Goal: Task Accomplishment & Management: Complete application form

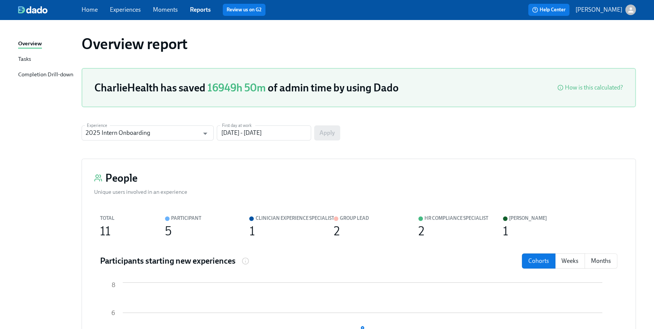
click at [93, 14] on div "Home Experiences Moments Reports Review us on G2" at bounding box center [220, 10] width 277 height 12
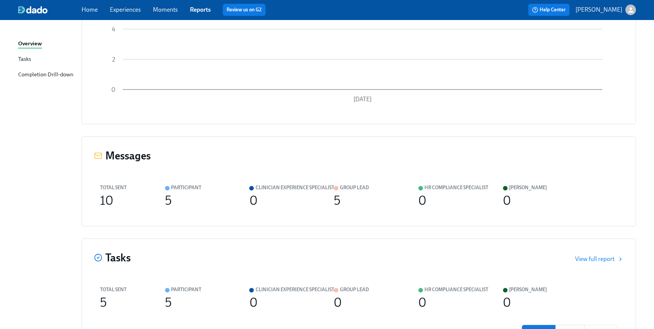
scroll to position [95, 0]
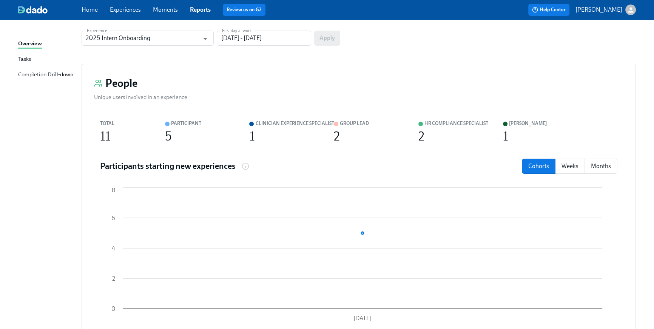
click at [85, 10] on link "Home" at bounding box center [90, 9] width 16 height 7
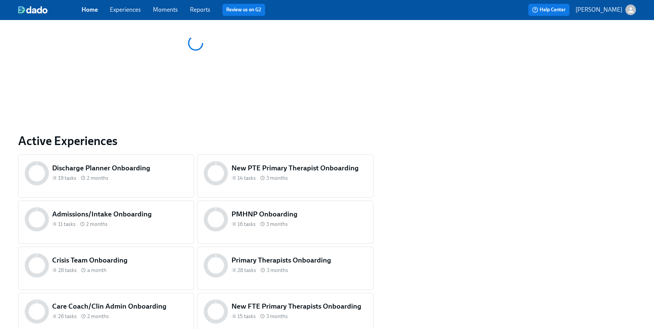
scroll to position [362, 0]
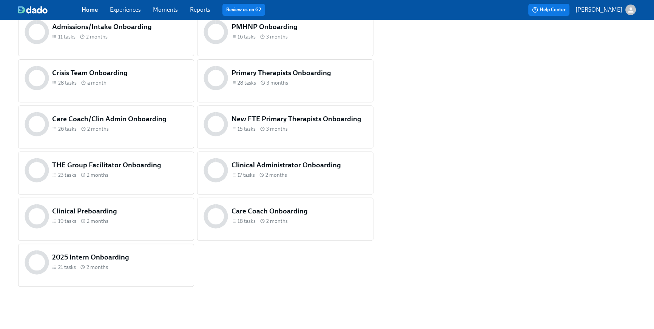
click at [164, 173] on div "23 tasks 2 months" at bounding box center [120, 175] width 136 height 7
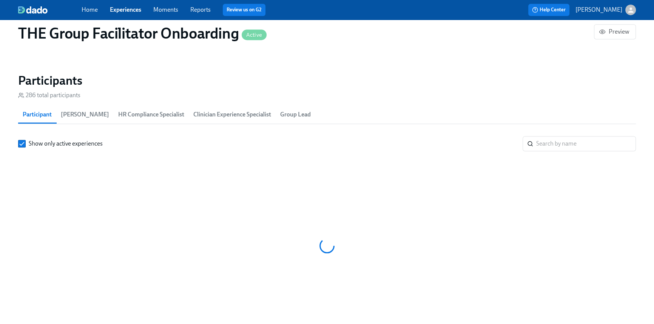
scroll to position [0, 11458]
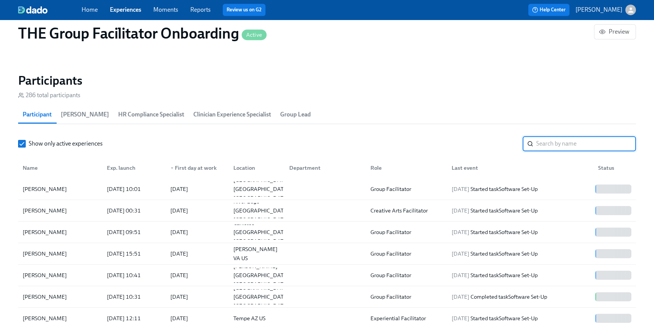
click at [543, 140] on input "search" at bounding box center [586, 143] width 100 height 15
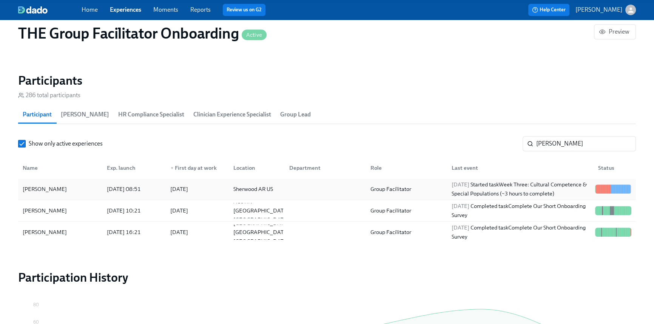
click at [249, 187] on div "Sherwood AR US" at bounding box center [253, 188] width 46 height 9
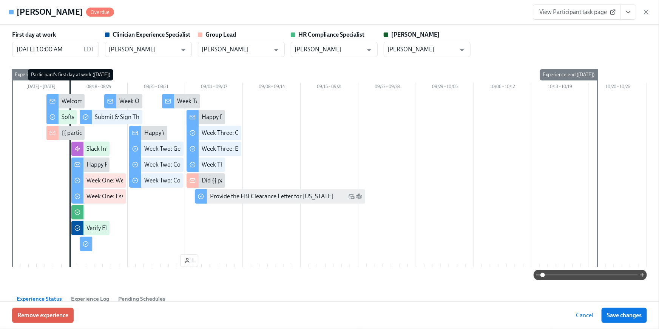
click at [623, 16] on button "View task page" at bounding box center [629, 12] width 16 height 15
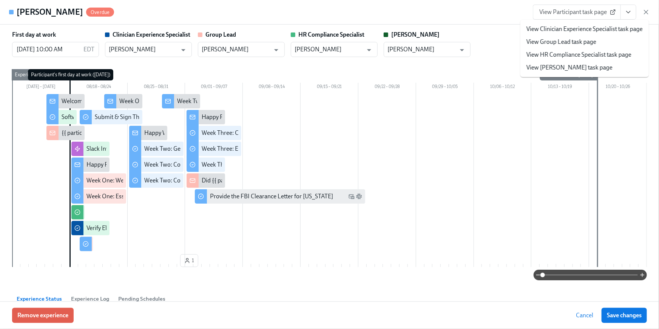
click at [590, 51] on link "View HR Compliance Specialist task page" at bounding box center [579, 55] width 105 height 8
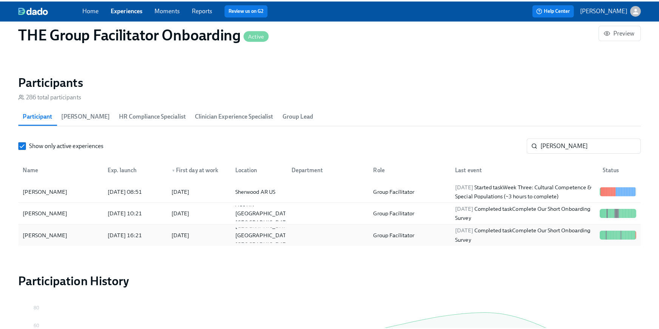
scroll to position [0, 11458]
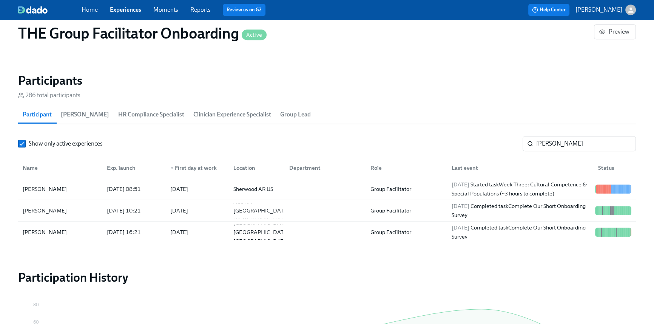
drag, startPoint x: 577, startPoint y: 143, endPoint x: 477, endPoint y: 133, distance: 100.6
click at [477, 133] on section "Participants 286 total participants Participant Paige Eber HR Compliance Specia…" at bounding box center [327, 159] width 618 height 173
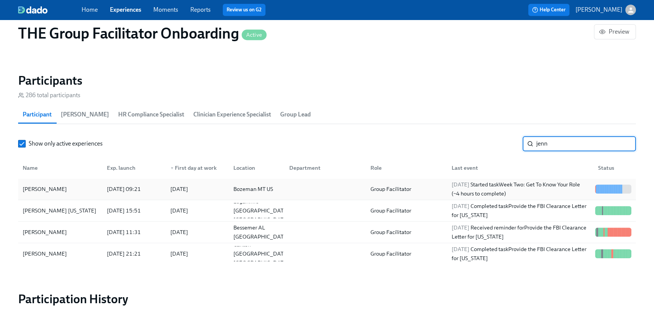
click at [561, 193] on div "2025/09/01 Started task Week Two: Get To Know Your Role (~4 hours to complete)" at bounding box center [521, 189] width 144 height 18
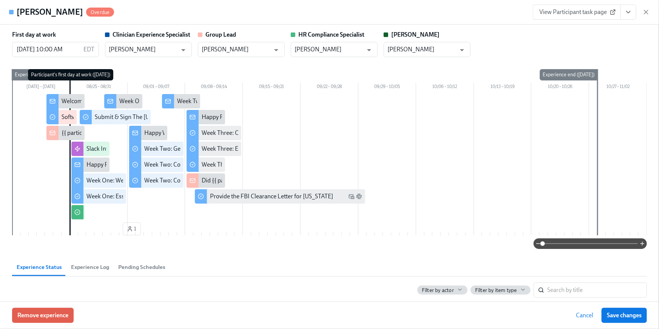
click at [631, 7] on button "View task page" at bounding box center [629, 12] width 16 height 15
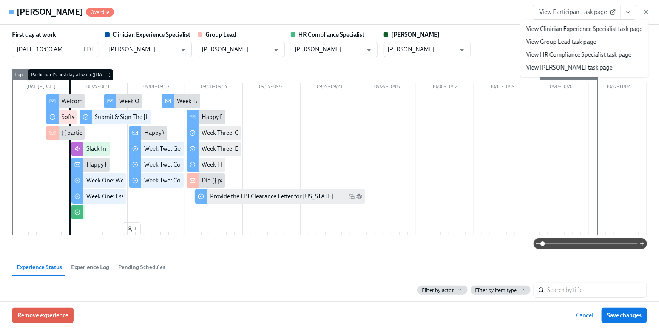
click at [630, 9] on icon "View task page" at bounding box center [629, 12] width 8 height 8
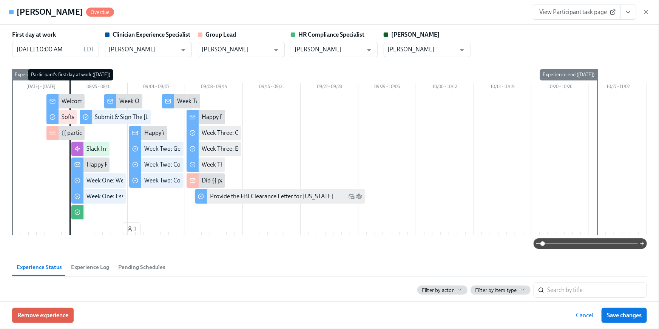
click at [630, 9] on icon "View task page" at bounding box center [629, 12] width 8 height 8
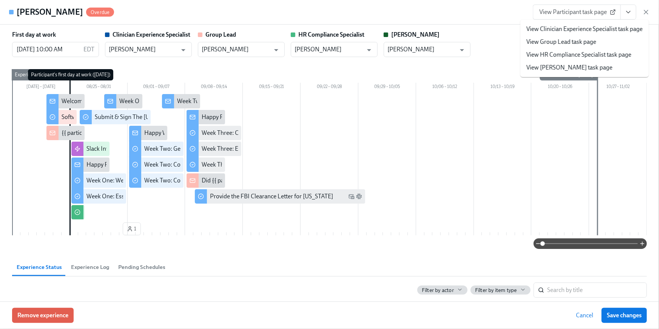
click at [596, 51] on link "View HR Compliance Specialist task page" at bounding box center [579, 55] width 105 height 8
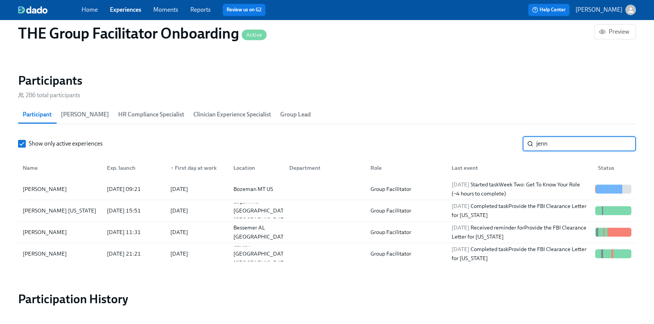
drag, startPoint x: 556, startPoint y: 140, endPoint x: 494, endPoint y: 133, distance: 62.3
click at [495, 133] on section "Participants 286 total participants Participant Paige Eber HR Compliance Specia…" at bounding box center [327, 170] width 618 height 194
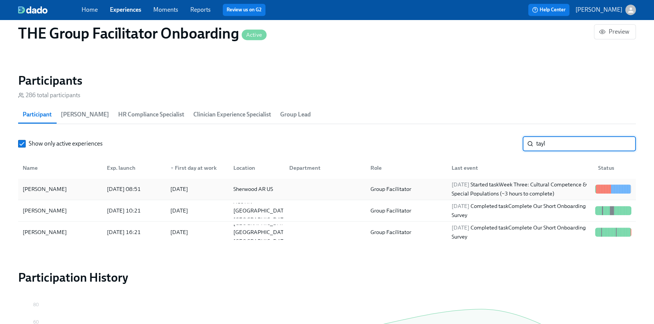
click at [177, 189] on div "[DATE]" at bounding box center [179, 188] width 18 height 9
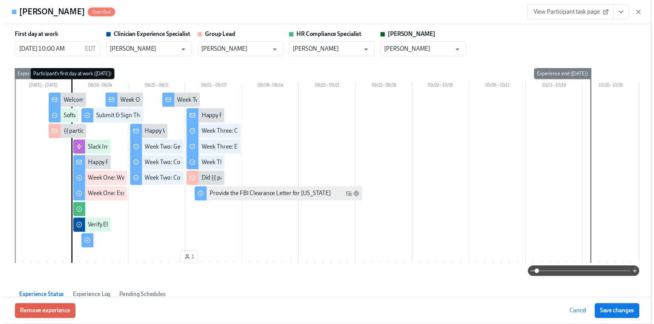
scroll to position [0, 12150]
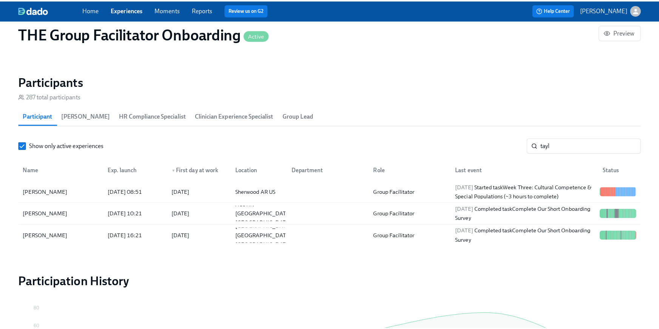
scroll to position [0, 12145]
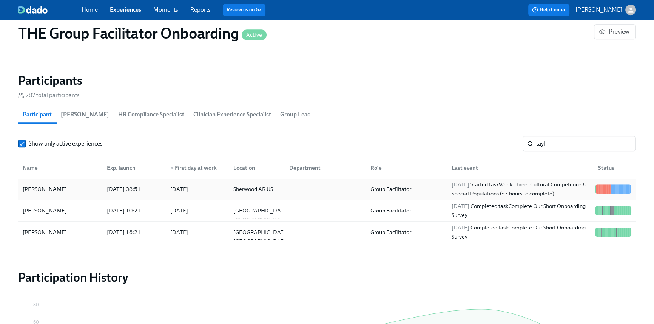
click at [346, 185] on div at bounding box center [323, 188] width 81 height 15
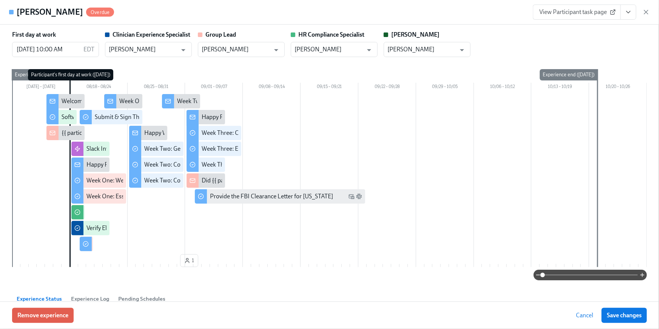
click at [632, 12] on icon "View task page" at bounding box center [629, 12] width 8 height 8
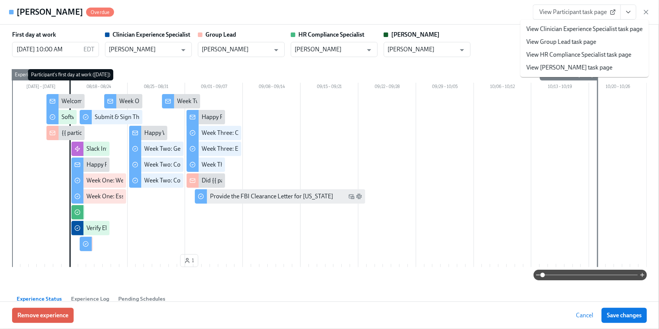
click at [600, 57] on link "View HR Compliance Specialist task page" at bounding box center [579, 55] width 105 height 8
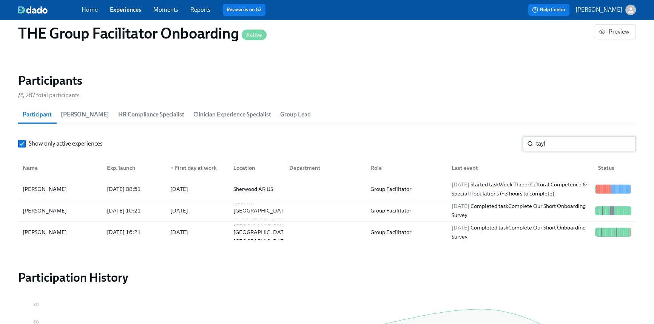
click at [553, 146] on input "tayl" at bounding box center [586, 143] width 100 height 15
drag, startPoint x: 561, startPoint y: 143, endPoint x: 476, endPoint y: 123, distance: 86.5
click at [478, 124] on section "Participants 287 total participants Participant Paige Eber HR Compliance Specia…" at bounding box center [327, 159] width 618 height 173
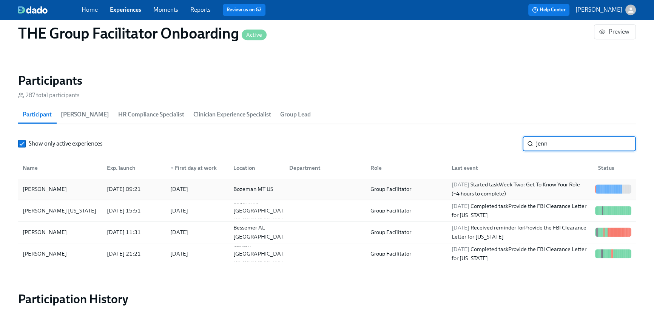
type input "jenn"
click at [457, 184] on span "[DATE]" at bounding box center [461, 184] width 18 height 7
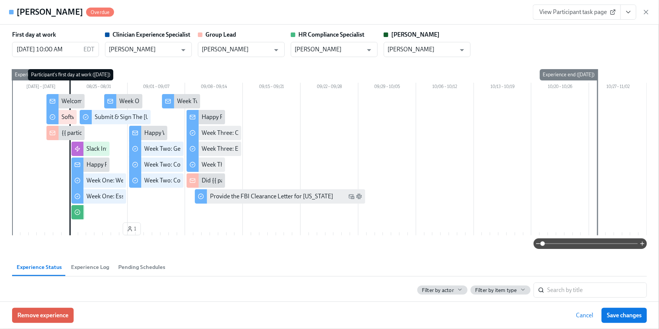
click at [632, 14] on icon "View task page" at bounding box center [629, 12] width 8 height 8
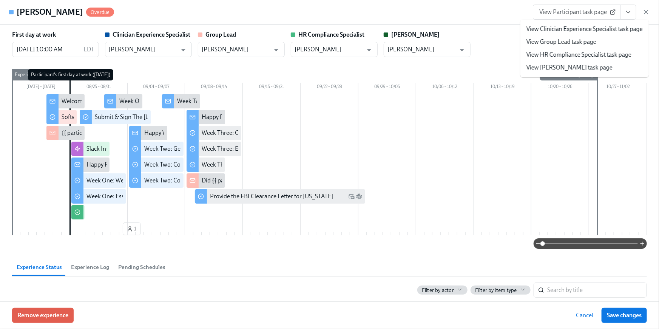
click at [593, 57] on link "View HR Compliance Specialist task page" at bounding box center [579, 55] width 105 height 8
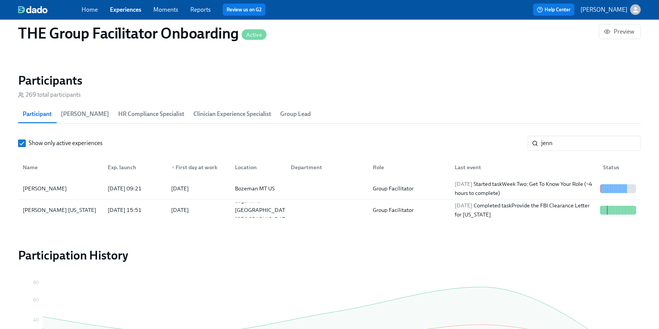
click at [82, 10] on link "Home" at bounding box center [90, 9] width 16 height 7
click at [88, 10] on link "Home" at bounding box center [90, 9] width 16 height 7
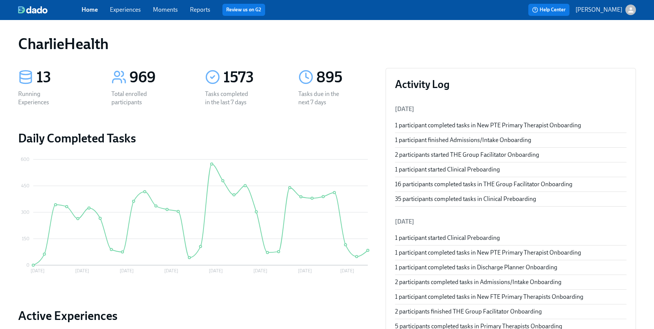
click at [89, 9] on link "Home" at bounding box center [90, 9] width 16 height 7
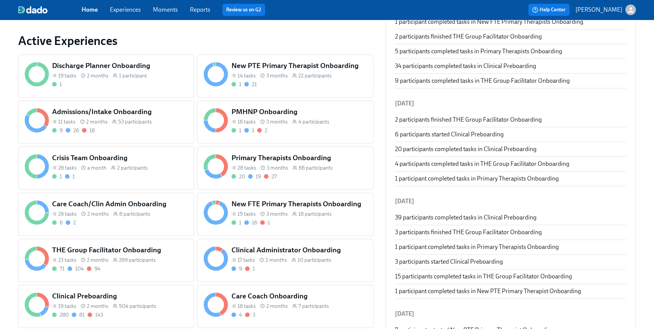
scroll to position [276, 0]
click at [298, 218] on div "New FTE Primary Therapists Onboarding 15 tasks 3 months 18 participants 1 16 1" at bounding box center [299, 212] width 139 height 30
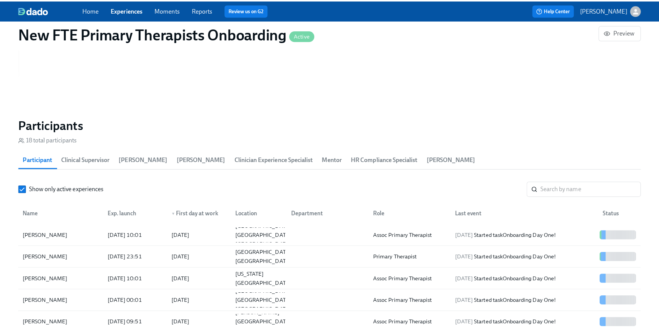
scroll to position [620, 0]
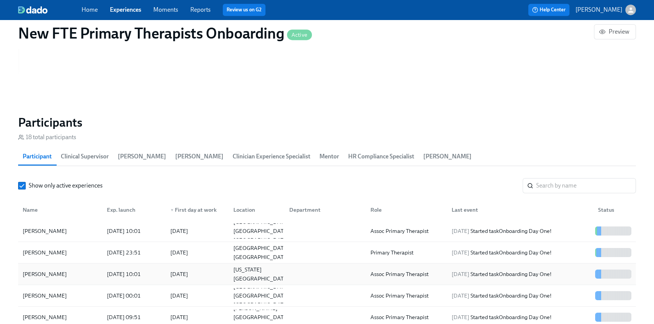
click at [209, 277] on div "[DATE]" at bounding box center [195, 273] width 63 height 15
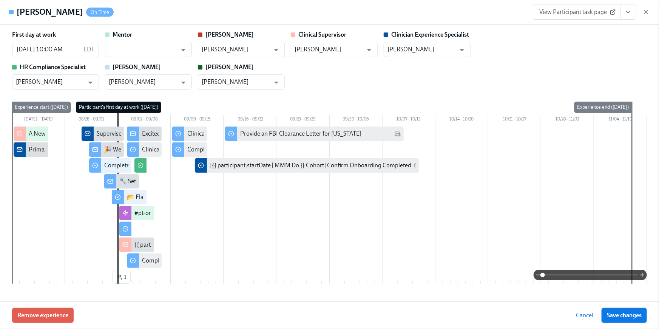
click at [632, 14] on icon "View task page" at bounding box center [629, 12] width 8 height 8
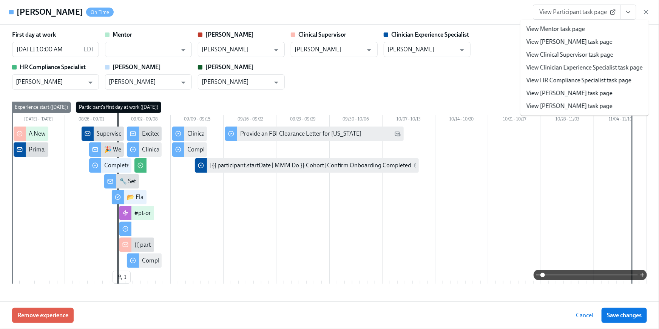
click at [608, 84] on link "View HR Compliance Specialist task page" at bounding box center [579, 80] width 105 height 8
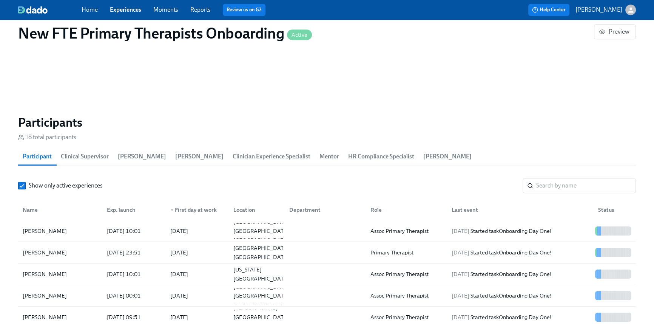
scroll to position [0, 2360]
click at [558, 189] on input "search" at bounding box center [586, 185] width 100 height 15
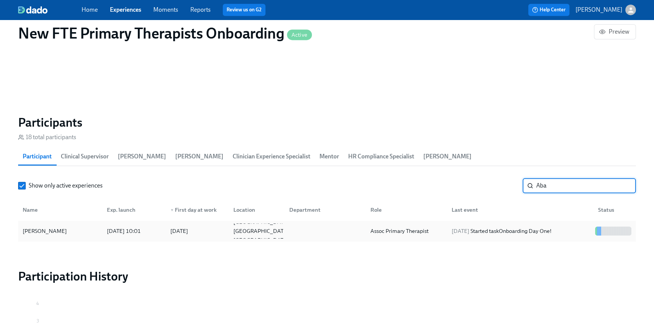
type input "Aba"
click at [498, 232] on div "2025/09/02 Started task Onboarding Day One!" at bounding box center [502, 230] width 106 height 9
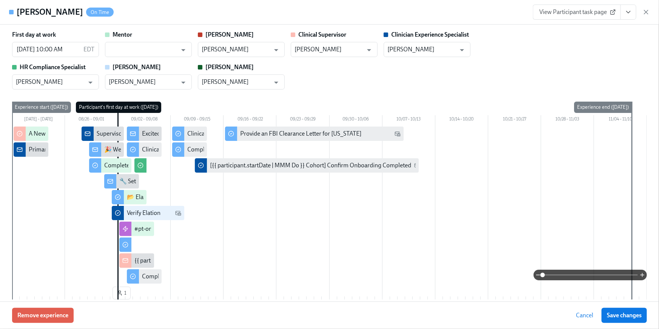
click at [628, 18] on button "View task page" at bounding box center [629, 12] width 16 height 15
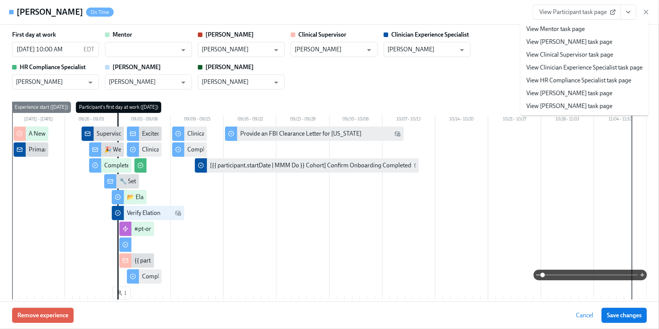
click at [595, 81] on link "View HR Compliance Specialist task page" at bounding box center [579, 80] width 105 height 8
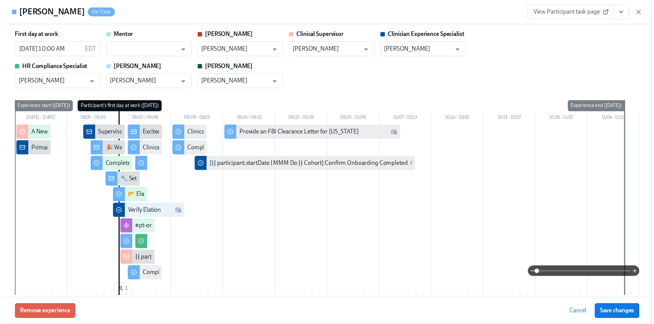
scroll to position [0, 2355]
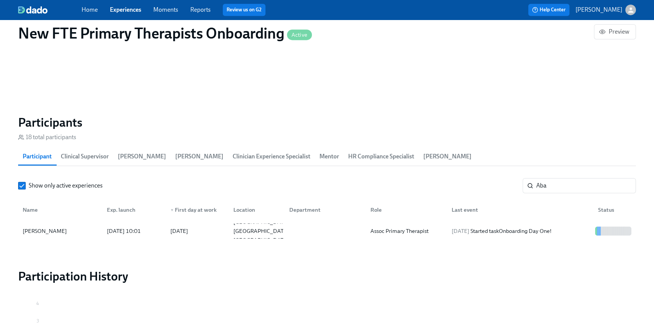
click at [93, 6] on link "Home" at bounding box center [90, 9] width 16 height 7
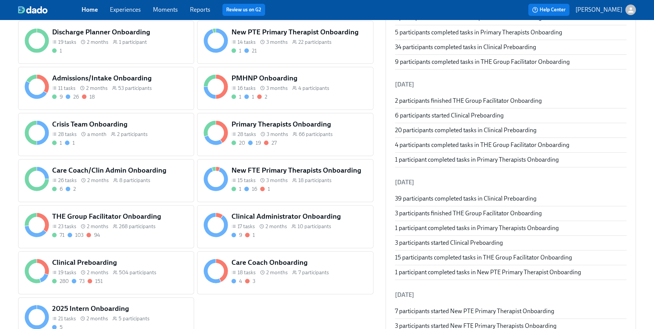
scroll to position [310, 0]
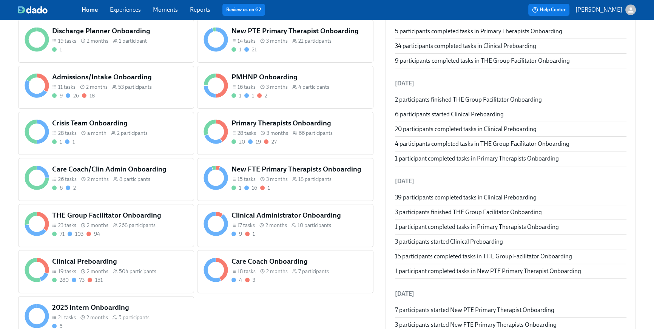
click at [138, 230] on div "71 103 94" at bounding box center [120, 233] width 136 height 7
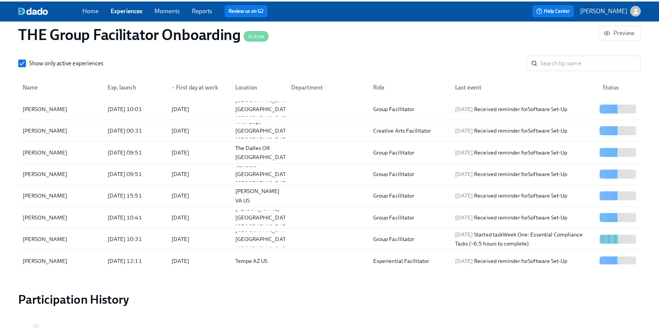
scroll to position [700, 0]
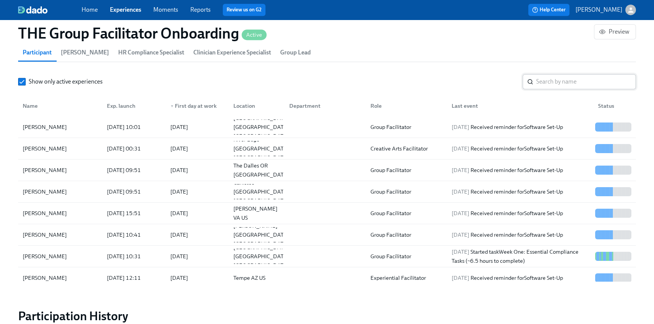
click at [541, 83] on input "search" at bounding box center [586, 81] width 100 height 15
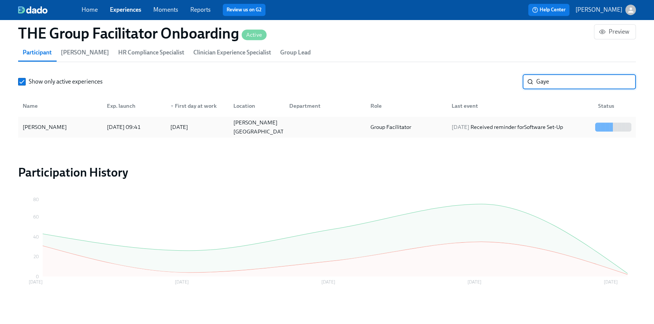
click at [212, 119] on div "[DATE]" at bounding box center [195, 126] width 63 height 15
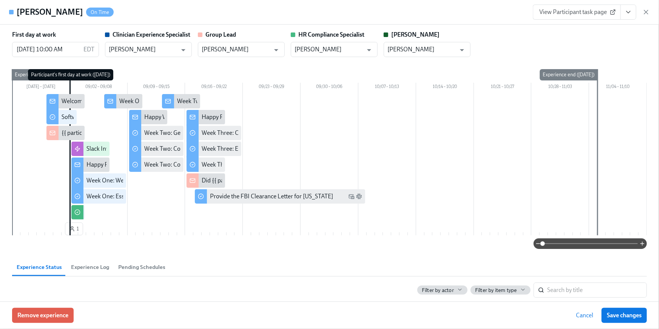
click at [630, 17] on button "View task page" at bounding box center [629, 12] width 16 height 15
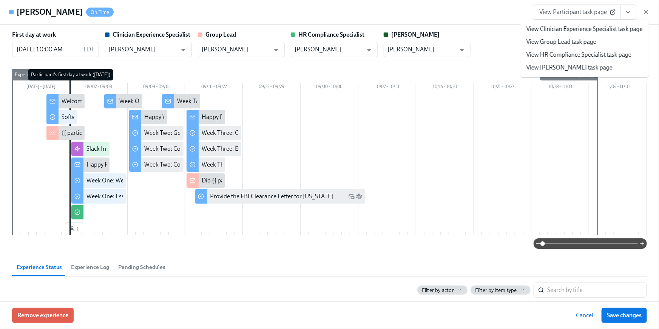
click at [596, 53] on link "View HR Compliance Specialist task page" at bounding box center [579, 55] width 105 height 8
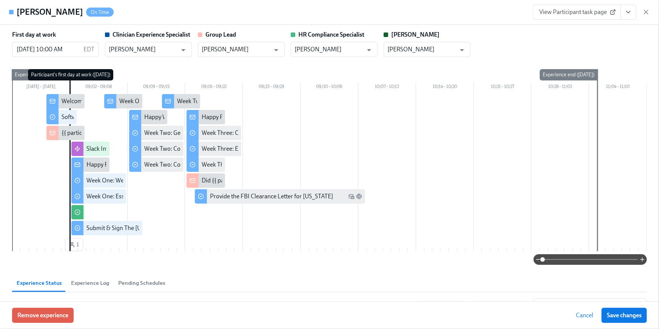
scroll to position [0, 12030]
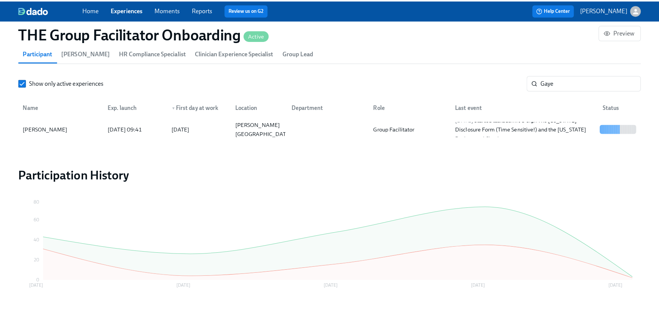
scroll to position [0, 12030]
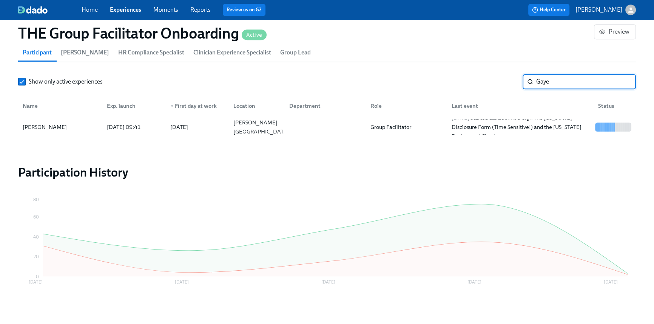
drag, startPoint x: 552, startPoint y: 82, endPoint x: 510, endPoint y: 75, distance: 42.2
click at [511, 74] on div "Show only active experiences Gaye ​" at bounding box center [327, 81] width 618 height 15
type input "jane"
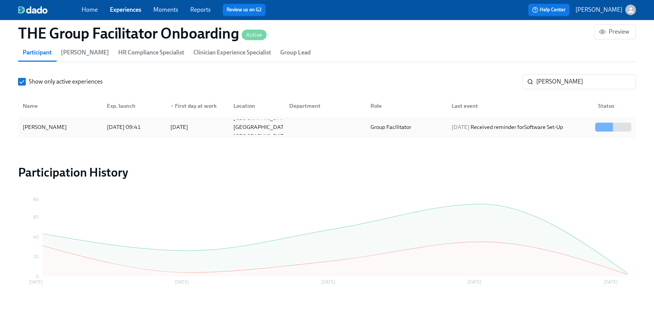
click at [453, 121] on div "2025/09/02 Received reminder for Software Set-Up" at bounding box center [519, 126] width 147 height 15
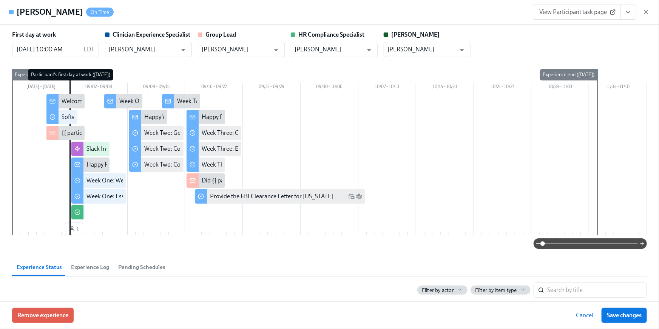
click at [632, 11] on icon "View task page" at bounding box center [629, 12] width 8 height 8
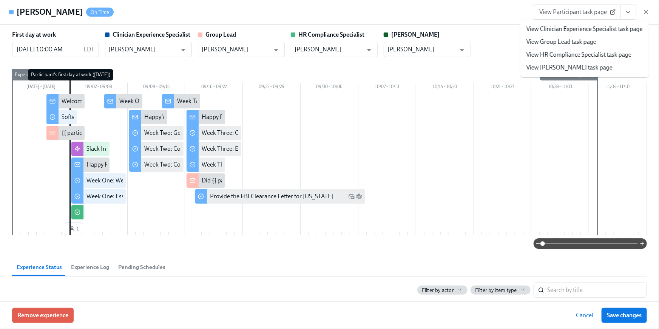
click at [597, 52] on link "View HR Compliance Specialist task page" at bounding box center [579, 55] width 105 height 8
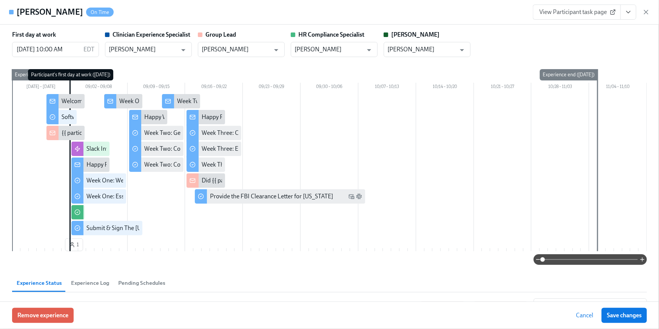
scroll to position [681, 0]
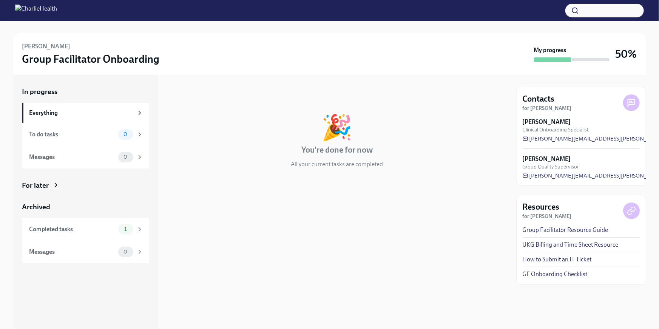
click at [60, 185] on div "For later" at bounding box center [85, 186] width 127 height 10
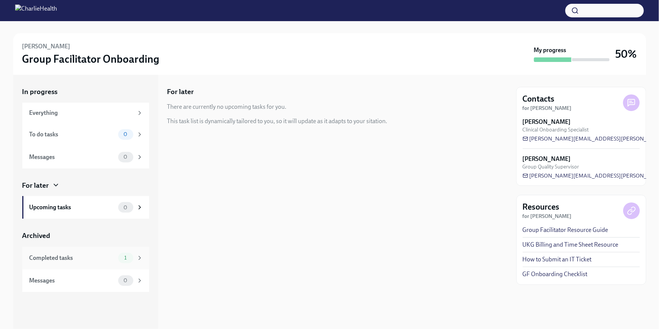
click at [87, 255] on div "Completed tasks" at bounding box center [72, 258] width 86 height 8
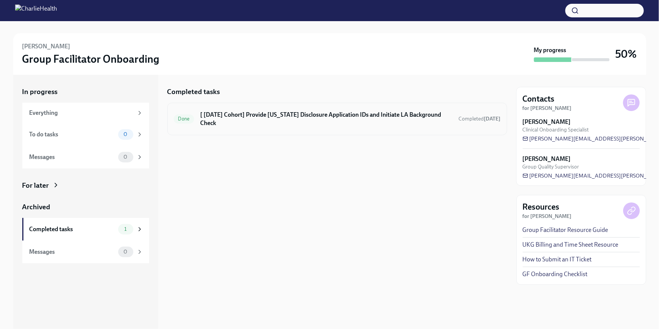
click at [313, 127] on h6 "[ [DATE] Cohort] Provide [US_STATE] Disclosure Application IDs and Initiate LA …" at bounding box center [326, 119] width 252 height 17
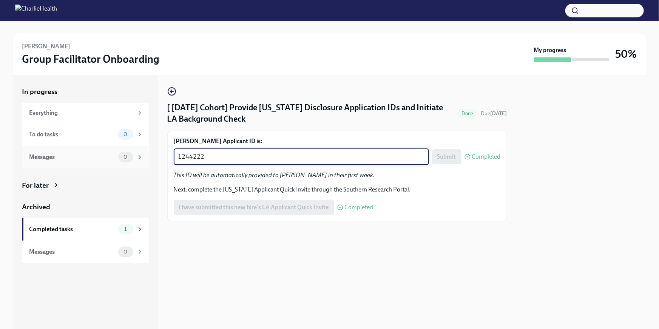
drag, startPoint x: 215, startPoint y: 159, endPoint x: 115, endPoint y: 148, distance: 101.1
click at [119, 149] on div "In progress Everything To do tasks 0 Messages 0 For later Archived Completed ta…" at bounding box center [329, 202] width 633 height 254
paste textarea "5855"
type textarea "1245855"
click at [447, 159] on span "Submit" at bounding box center [446, 157] width 19 height 8
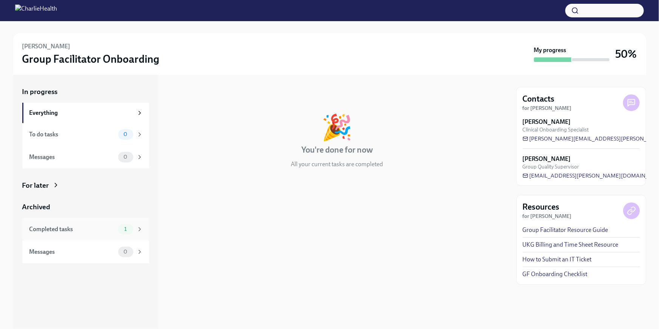
click at [94, 230] on div "Completed tasks" at bounding box center [72, 229] width 86 height 8
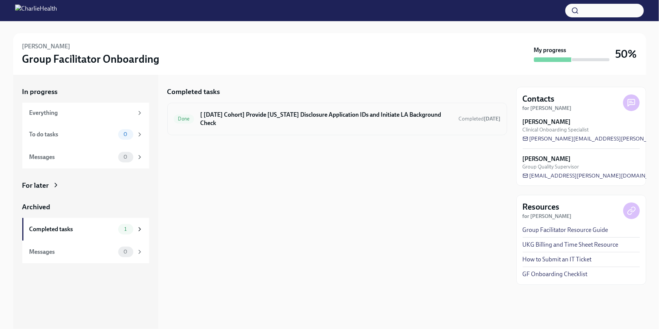
click at [292, 121] on h6 "[ Aug 25th Cohort] Provide Utah Disclosure Application IDs and Initiate LA Back…" at bounding box center [326, 119] width 252 height 17
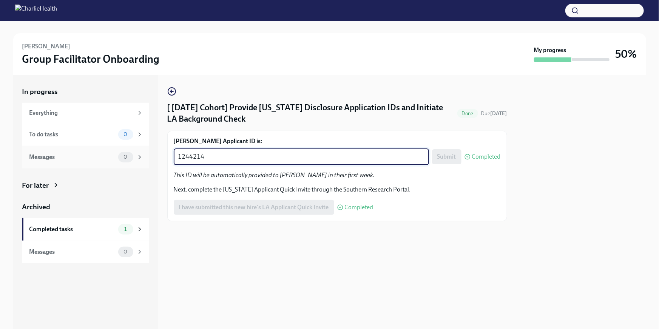
drag, startPoint x: 237, startPoint y: 161, endPoint x: 148, endPoint y: 148, distance: 89.2
click at [148, 148] on div "In progress Everything To do tasks 0 Messages 0 For later Archived Completed ta…" at bounding box center [329, 202] width 633 height 254
paste textarea "5856"
type textarea "1245856"
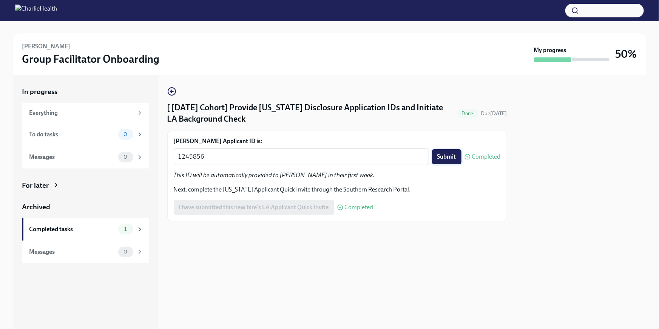
click at [439, 160] on span "Submit" at bounding box center [446, 157] width 19 height 8
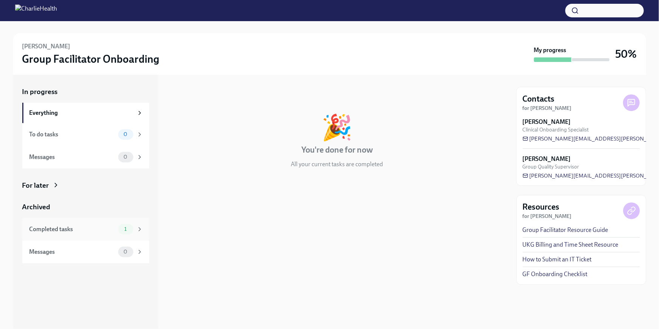
click at [56, 223] on div "Completed tasks 1" at bounding box center [85, 229] width 127 height 23
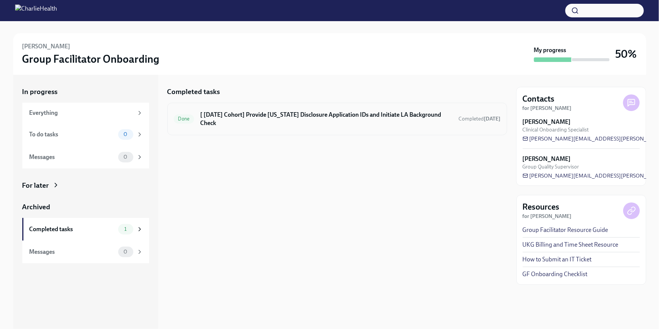
click at [295, 120] on h6 "[ [DATE] Cohort] Provide [US_STATE] Disclosure Application IDs and Initiate LA …" at bounding box center [326, 119] width 252 height 17
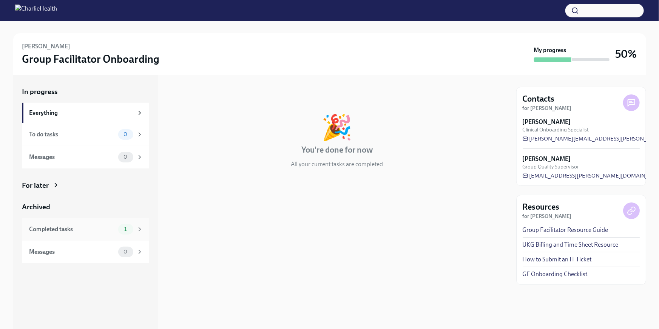
click at [116, 230] on div "Completed tasks 1" at bounding box center [86, 229] width 114 height 11
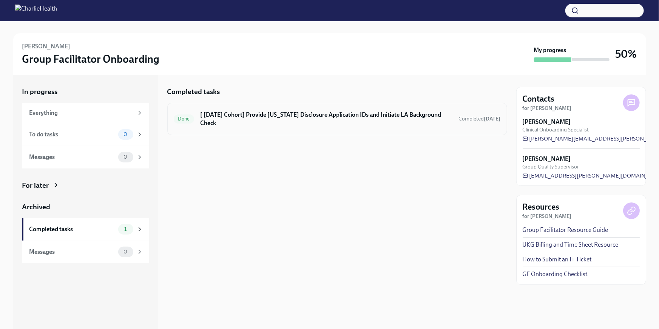
click at [246, 130] on div "Done [ Aug 25th Cohort] Provide Utah Disclosure Application IDs and Initiate LA…" at bounding box center [337, 119] width 340 height 32
click at [400, 120] on h6 "[ Aug 25th Cohort] Provide Utah Disclosure Application IDs and Initiate LA Back…" at bounding box center [326, 119] width 252 height 17
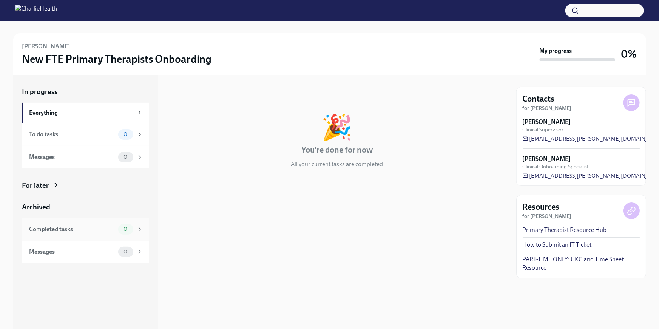
click at [100, 229] on div "Completed tasks" at bounding box center [72, 229] width 86 height 8
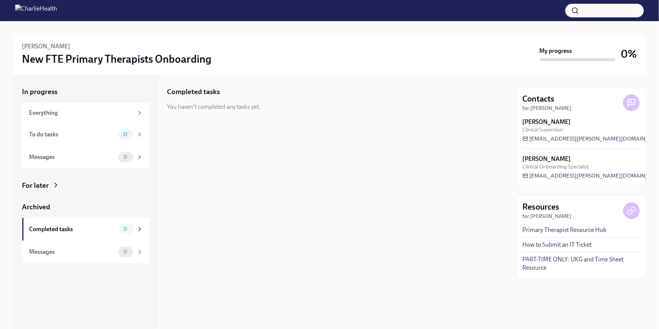
click at [64, 185] on div "For later" at bounding box center [85, 186] width 127 height 10
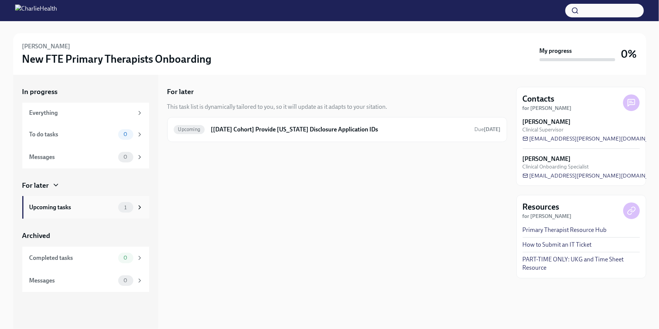
click at [63, 203] on div "Upcoming tasks" at bounding box center [72, 207] width 86 height 8
click at [316, 128] on h6 "[Sep 2nd Cohort] Provide Utah Disclosure Application IDs" at bounding box center [340, 129] width 258 height 8
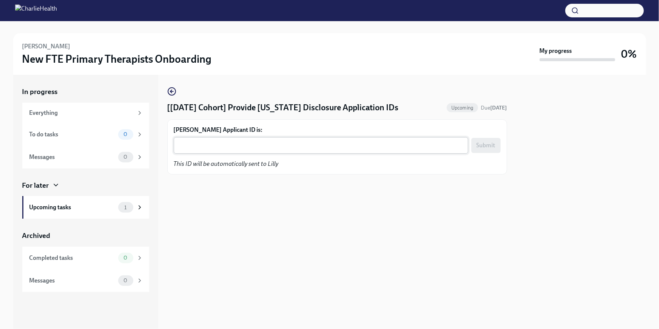
click at [243, 146] on textarea "Lilly Klingsporn's Applicant ID is:" at bounding box center [321, 145] width 286 height 9
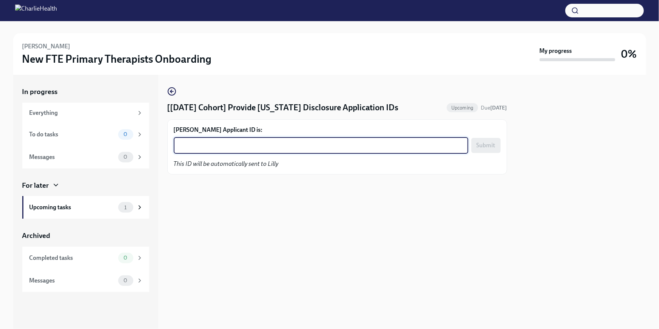
paste textarea "1245859"
type textarea "1245859"
click at [494, 146] on span "Submit" at bounding box center [486, 146] width 19 height 8
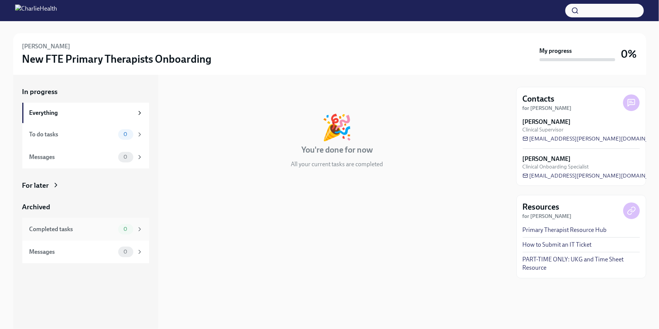
click at [47, 229] on div "Completed tasks" at bounding box center [72, 229] width 86 height 8
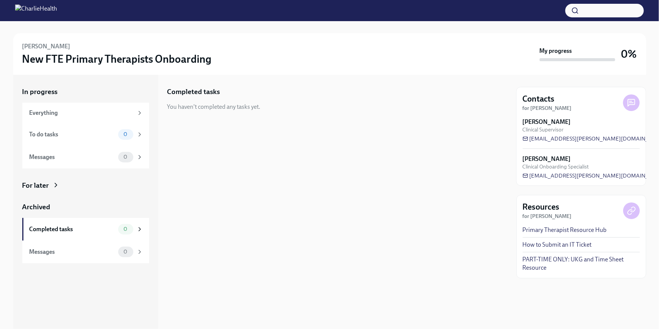
click at [45, 185] on div "For later" at bounding box center [35, 186] width 27 height 10
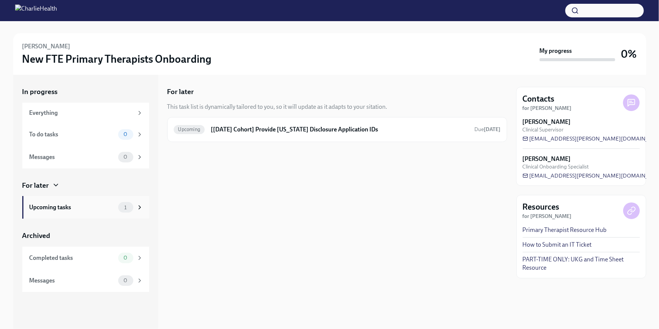
click at [60, 206] on div "Upcoming tasks" at bounding box center [72, 207] width 86 height 8
click at [300, 132] on h6 "[Sep 2nd Cohort] Provide Utah Disclosure Application IDs" at bounding box center [340, 129] width 258 height 8
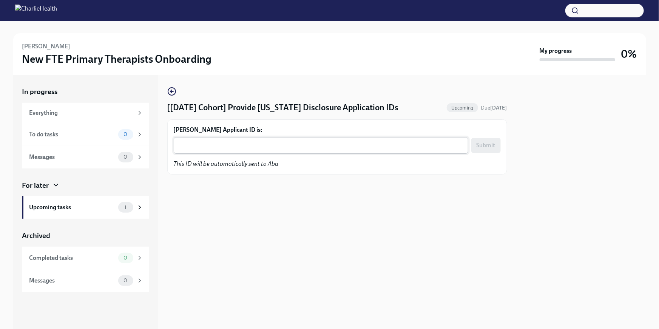
click at [281, 146] on textarea "Aba Taylor Ofori-Atta's Applicant ID is:" at bounding box center [321, 145] width 286 height 9
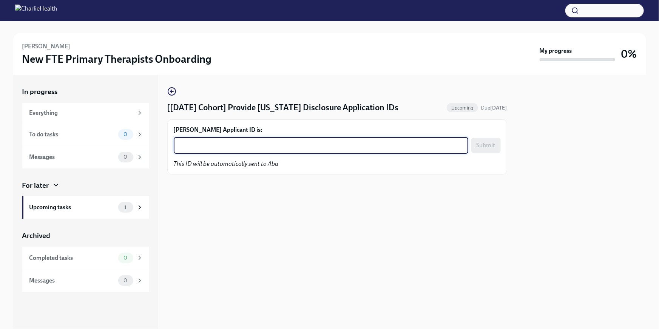
paste textarea "1245867"
type textarea "1245867"
drag, startPoint x: 475, startPoint y: 148, endPoint x: 521, endPoint y: 152, distance: 46.7
click at [475, 148] on button "Submit" at bounding box center [485, 145] width 29 height 15
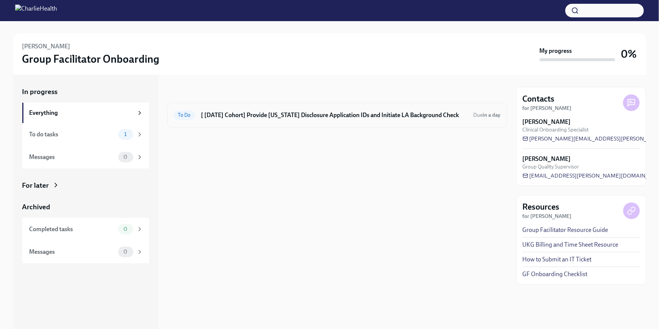
click at [280, 119] on h6 "[ [DATE] Cohort] Provide [US_STATE] Disclosure Application IDs and Initiate LA …" at bounding box center [334, 115] width 266 height 8
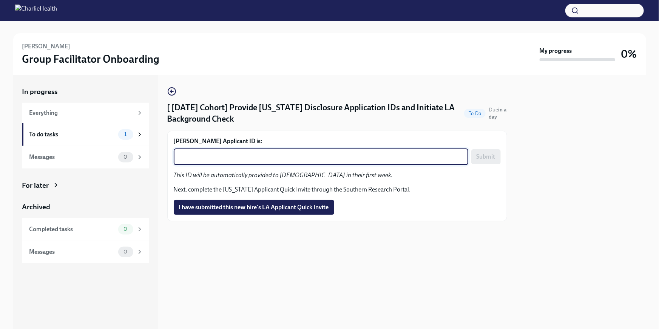
click at [286, 156] on textarea "[PERSON_NAME] Applicant ID is:" at bounding box center [321, 156] width 286 height 9
paste textarea "1245879"
type textarea "1245879"
drag, startPoint x: 492, startPoint y: 153, endPoint x: 487, endPoint y: 168, distance: 15.8
click at [493, 153] on span "Submit" at bounding box center [486, 157] width 19 height 8
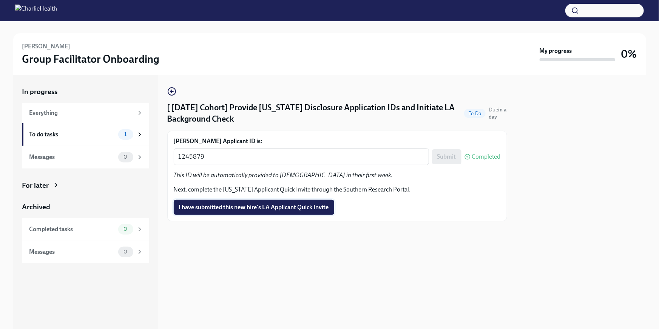
click at [297, 209] on span "I have submitted this new hire's LA Applicant Quick Invite" at bounding box center [254, 208] width 150 height 8
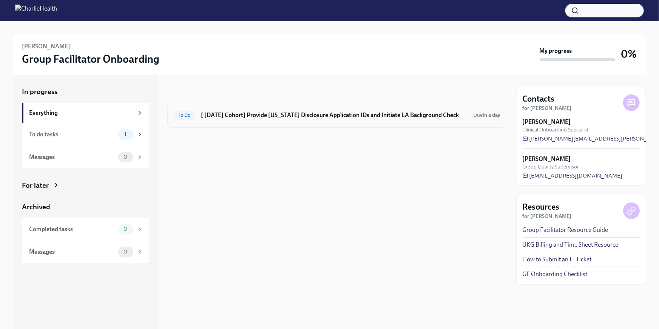
click at [372, 119] on h6 "[ Sep 2nd Cohort] Provide Utah Disclosure Application IDs and Initiate LA Backg…" at bounding box center [334, 115] width 266 height 8
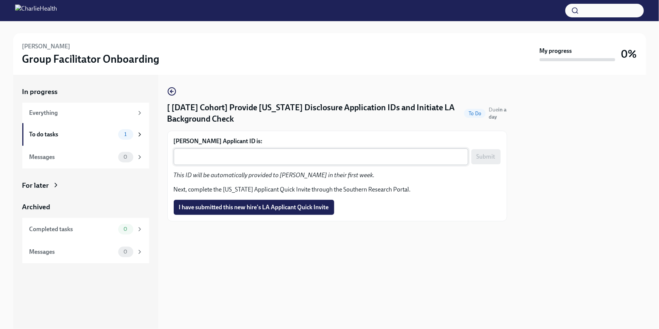
click at [215, 161] on textarea "Jane Bistolfi's Applicant ID is:" at bounding box center [321, 156] width 286 height 9
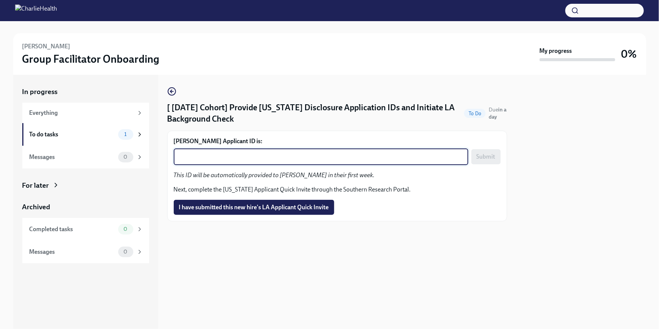
paste textarea "1245898"
type textarea "1245898"
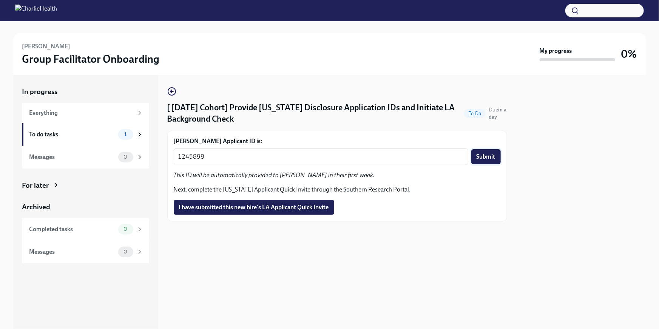
click at [488, 155] on span "Submit" at bounding box center [486, 157] width 19 height 8
click at [269, 212] on button "I have submitted this new hire's LA Applicant Quick Invite" at bounding box center [254, 207] width 161 height 15
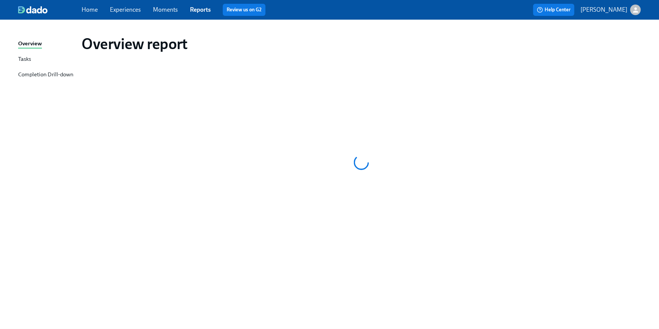
click at [84, 15] on div "Home Experiences Moments Reports Review us on G2" at bounding box center [222, 10] width 280 height 12
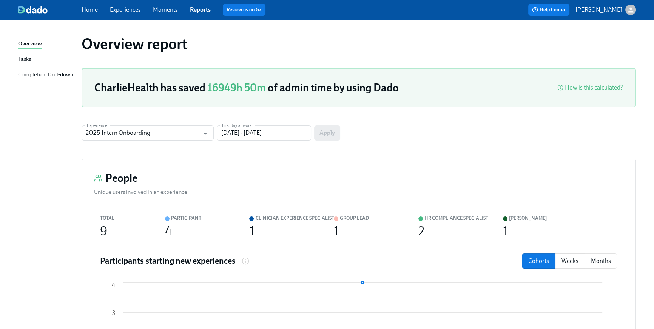
click at [94, 15] on div "Home Experiences Moments Reports Review us on G2" at bounding box center [220, 10] width 277 height 12
click at [94, 14] on div "Home Experiences Moments Reports Review us on G2" at bounding box center [220, 10] width 277 height 12
click at [94, 18] on div "Home Experiences Moments Reports Review us on G2 Help Center [PERSON_NAME]" at bounding box center [327, 10] width 654 height 20
click at [92, 15] on div "Home Experiences Moments Reports Review us on G2" at bounding box center [220, 10] width 277 height 12
click at [91, 13] on span "Home" at bounding box center [90, 10] width 16 height 8
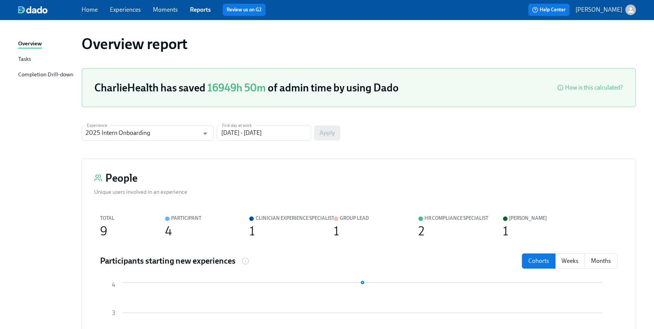
click at [91, 14] on span "Home" at bounding box center [90, 10] width 16 height 8
click at [93, 13] on div "Home Experiences Moments Reports Review us on G2" at bounding box center [220, 10] width 277 height 12
drag, startPoint x: 54, startPoint y: 14, endPoint x: 34, endPoint y: 14, distance: 19.3
click at [53, 14] on div "Home Experiences Moments Reports Review us on G2 Help Center [PERSON_NAME]" at bounding box center [327, 10] width 654 height 20
click at [34, 14] on div "Home Experiences Moments Reports Review us on G2 Help Center [PERSON_NAME]" at bounding box center [327, 10] width 654 height 20
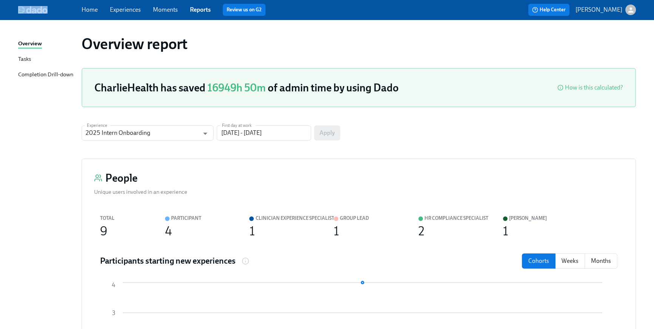
click at [83, 14] on div "Home Experiences Moments Reports Review us on G2 Help Center Briana Holloway" at bounding box center [327, 10] width 654 height 20
click at [95, 14] on span "Home" at bounding box center [90, 10] width 16 height 8
click at [96, 14] on span "Home" at bounding box center [90, 10] width 16 height 8
click at [93, 14] on div "Home Experiences Moments Reports Review us on G2" at bounding box center [220, 10] width 277 height 12
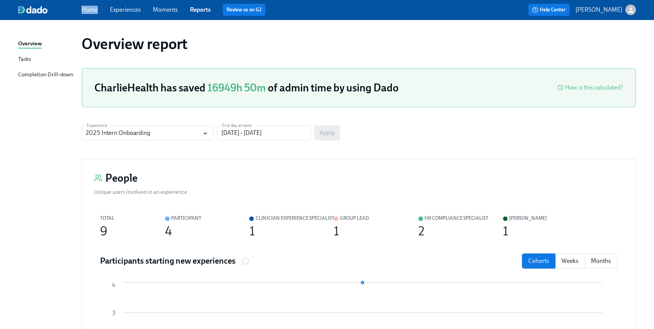
click at [93, 14] on div "Home Experiences Moments Reports Review us on G2" at bounding box center [220, 10] width 277 height 12
drag, startPoint x: 93, startPoint y: 14, endPoint x: 141, endPoint y: 29, distance: 49.8
click at [93, 14] on div "Home Experiences Moments Reports Review us on G2" at bounding box center [220, 10] width 277 height 12
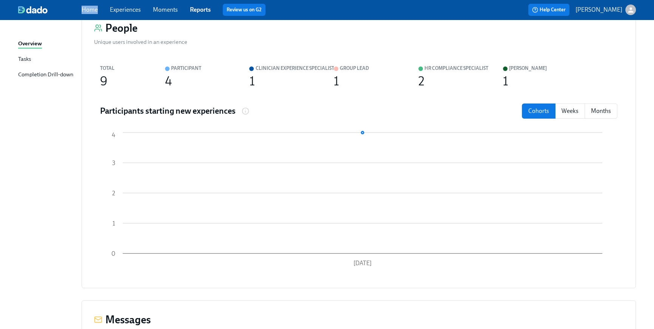
scroll to position [150, 0]
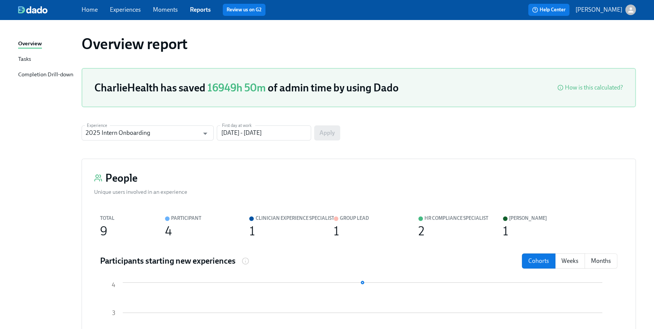
click at [34, 59] on link "Tasks" at bounding box center [46, 59] width 57 height 9
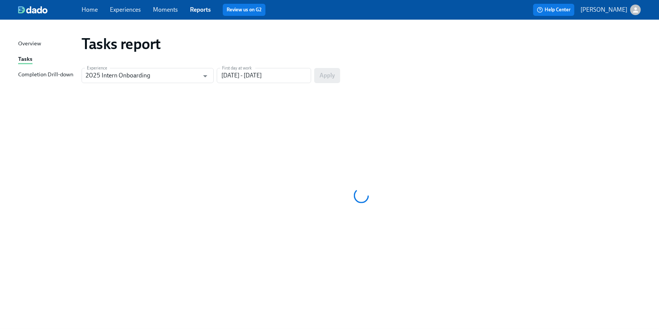
click at [33, 47] on div "Overview" at bounding box center [29, 43] width 23 height 9
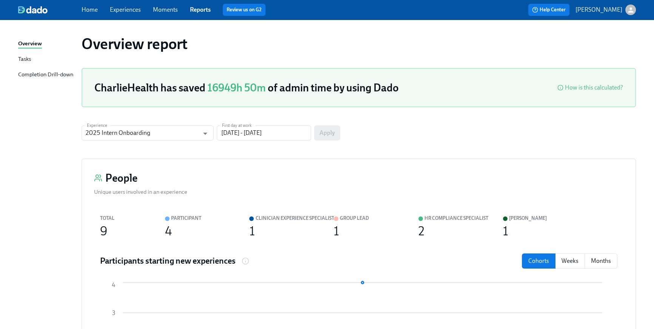
click at [94, 15] on div "Home Experiences Moments Reports Review us on G2" at bounding box center [220, 10] width 277 height 12
click at [93, 15] on div "Home Experiences Moments Reports Review us on G2" at bounding box center [220, 10] width 277 height 12
click at [85, 14] on div "Home Experiences Moments Reports Review us on G2" at bounding box center [220, 10] width 277 height 12
click at [87, 9] on link "Home" at bounding box center [90, 9] width 16 height 7
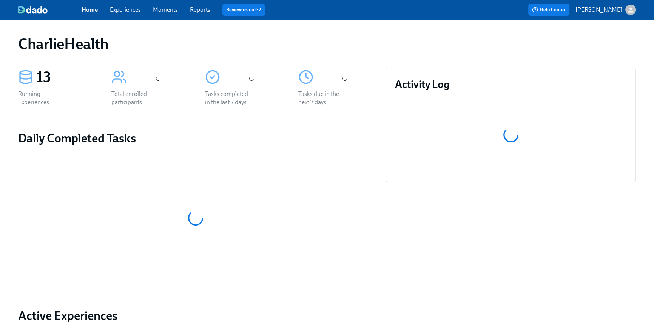
scroll to position [337, 0]
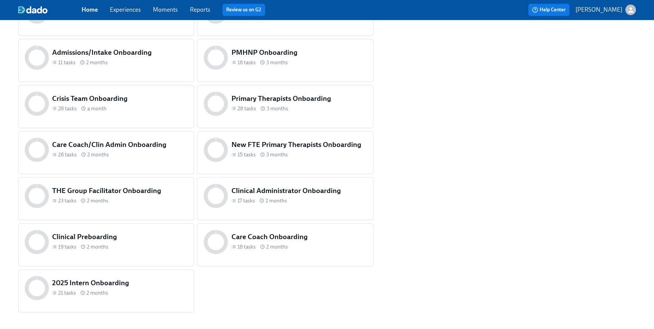
click at [130, 65] on div "Admissions/Intake Onboarding 11 tasks 2 months" at bounding box center [120, 57] width 139 height 23
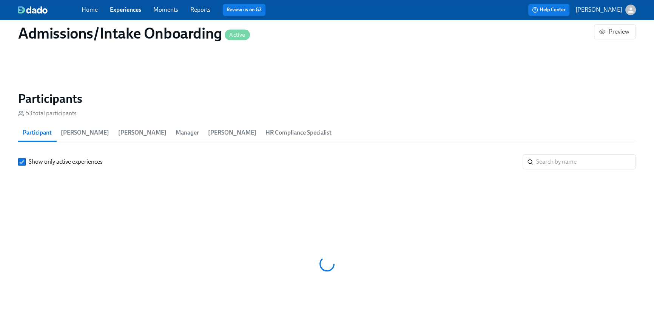
scroll to position [0, 4031]
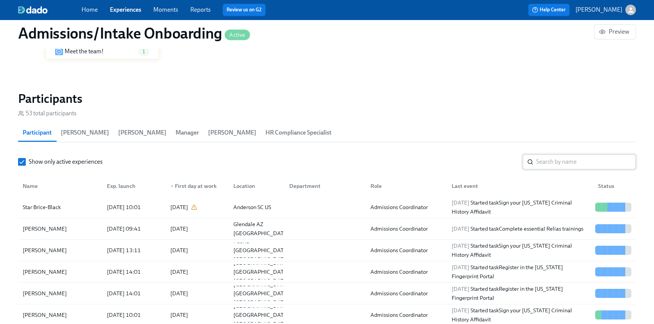
click at [552, 161] on input "search" at bounding box center [586, 161] width 100 height 15
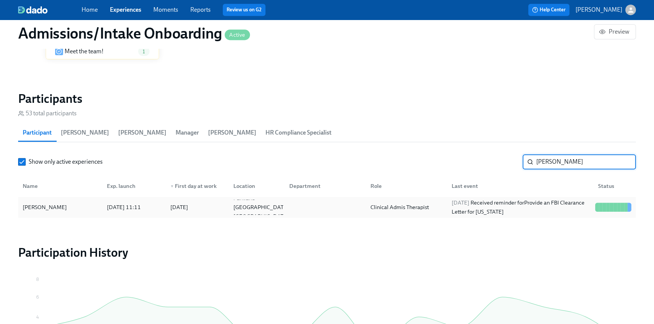
type input "[PERSON_NAME]"
click at [512, 209] on div "[DATE] Received reminder for Provide an FBI Clearance Letter for [US_STATE]" at bounding box center [521, 207] width 144 height 18
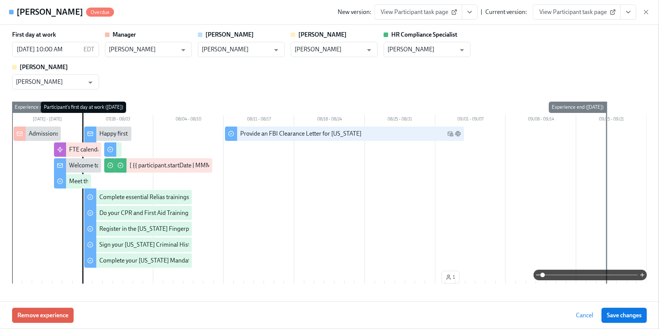
click at [633, 13] on button "View task page" at bounding box center [629, 12] width 16 height 15
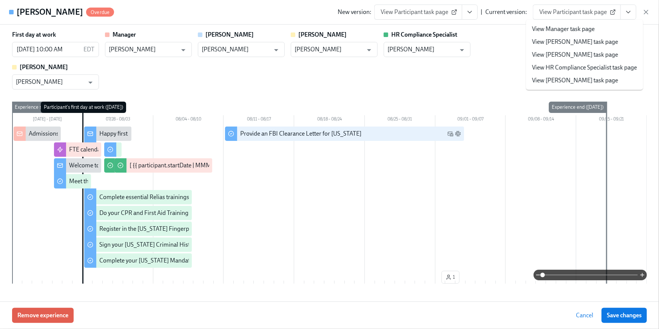
click at [595, 69] on link "View HR Compliance Specialist task page" at bounding box center [584, 67] width 105 height 8
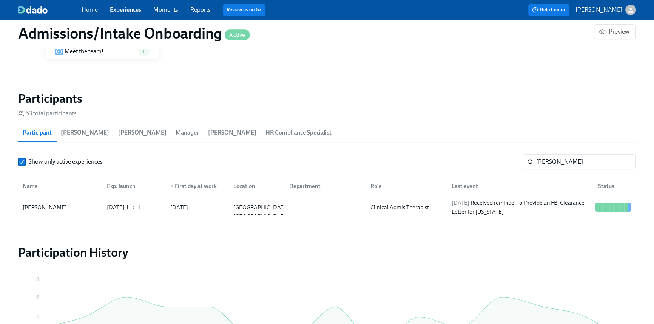
scroll to position [0, 4031]
click at [97, 12] on div "Home Experiences Moments Reports Review us on G2" at bounding box center [220, 10] width 277 height 12
click at [96, 12] on link "Home" at bounding box center [90, 9] width 16 height 7
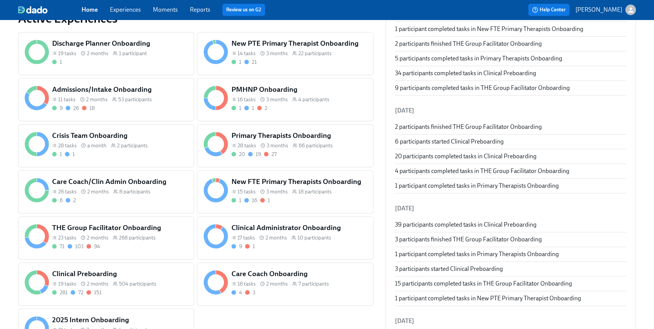
scroll to position [326, 0]
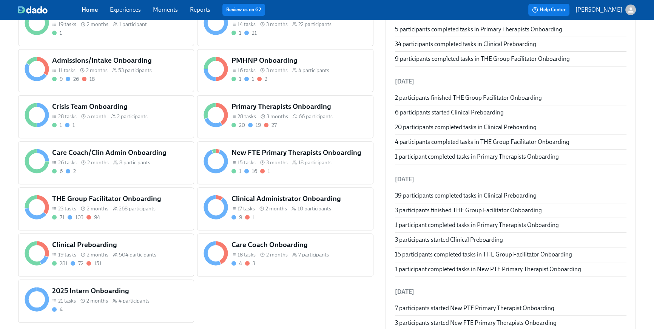
click at [90, 200] on h5 "THE Group Facilitator Onboarding" at bounding box center [120, 199] width 136 height 10
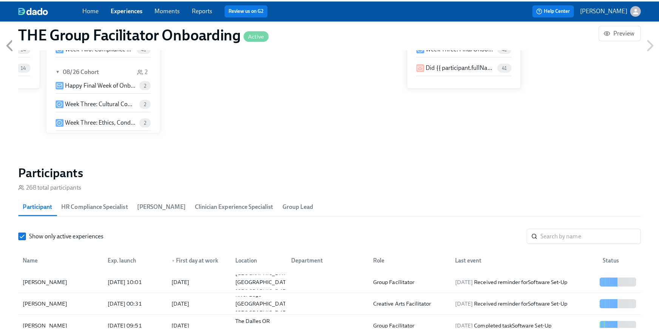
scroll to position [550, 0]
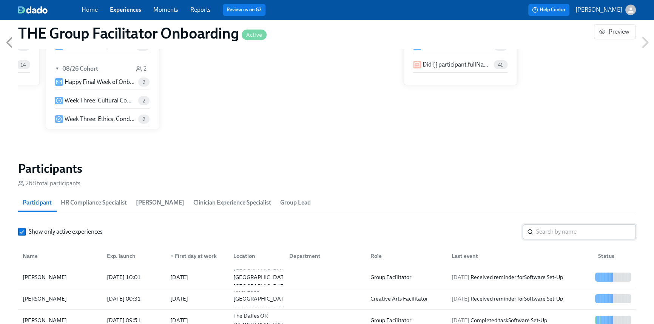
click at [557, 229] on input "search" at bounding box center [586, 231] width 100 height 15
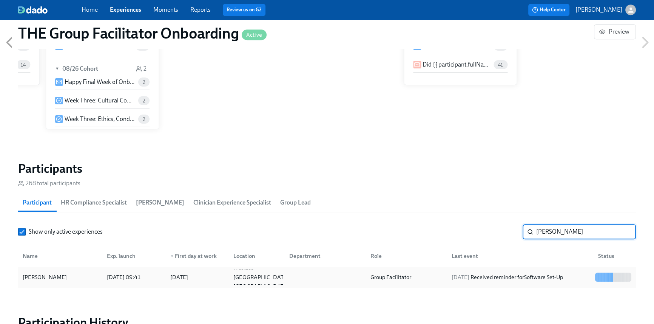
click at [390, 279] on div "Group Facilitator" at bounding box center [391, 276] width 47 height 9
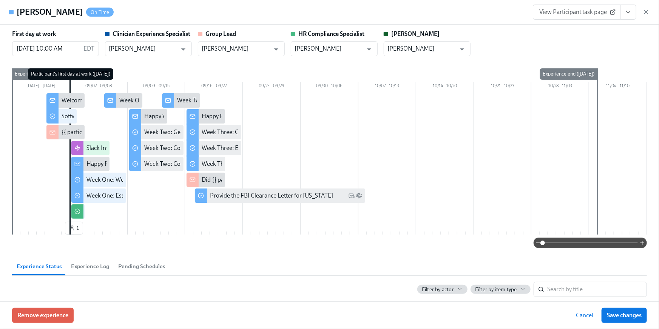
scroll to position [1, 0]
click at [628, 10] on icon "View task page" at bounding box center [629, 12] width 8 height 8
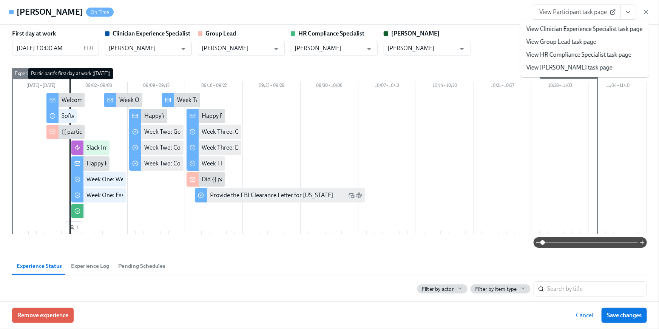
click at [564, 55] on link "View HR Compliance Specialist task page" at bounding box center [579, 55] width 105 height 8
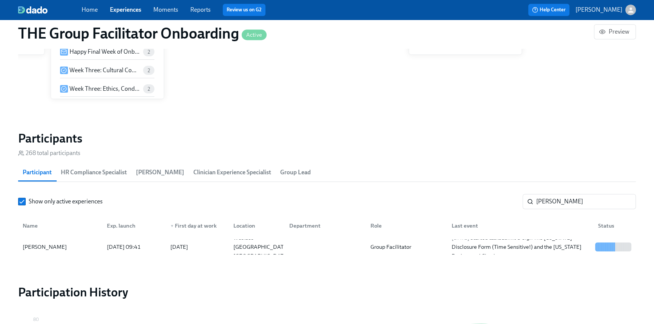
scroll to position [0, 12030]
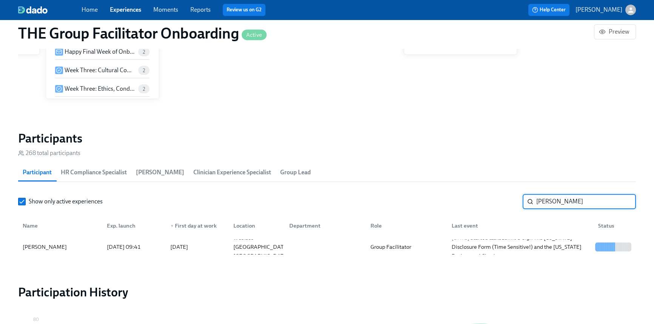
drag, startPoint x: 561, startPoint y: 204, endPoint x: 537, endPoint y: 101, distance: 106.2
click at [505, 195] on div "Show only active experiences [PERSON_NAME]" at bounding box center [327, 201] width 618 height 15
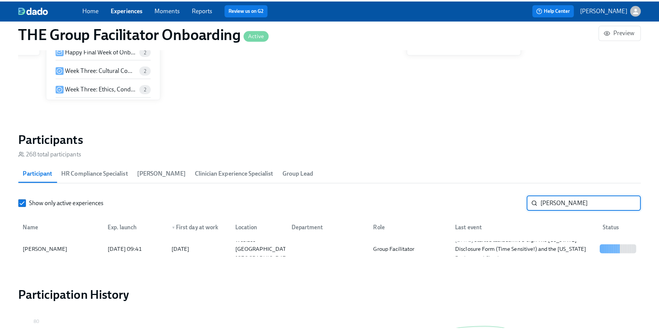
scroll to position [582, 0]
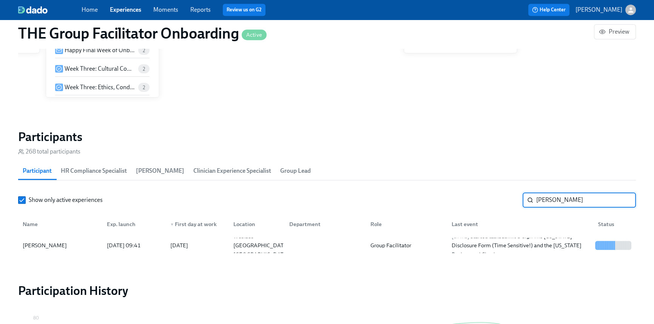
click at [554, 202] on input "[PERSON_NAME]" at bounding box center [586, 199] width 100 height 15
drag, startPoint x: 535, startPoint y: 193, endPoint x: 515, endPoint y: 180, distance: 23.9
click at [529, 191] on section "Participants 268 total participants Participant HR Compliance Specialist [PERSO…" at bounding box center [327, 194] width 618 height 130
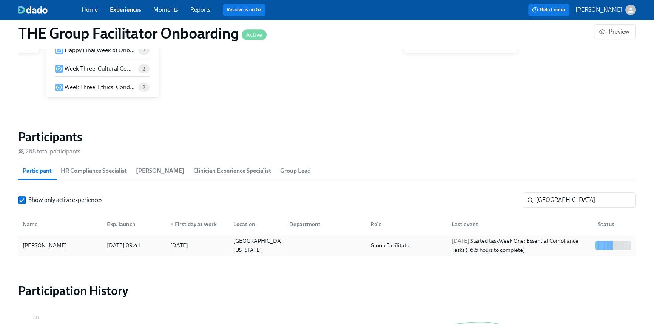
click at [185, 238] on div "[DATE]" at bounding box center [195, 245] width 63 height 15
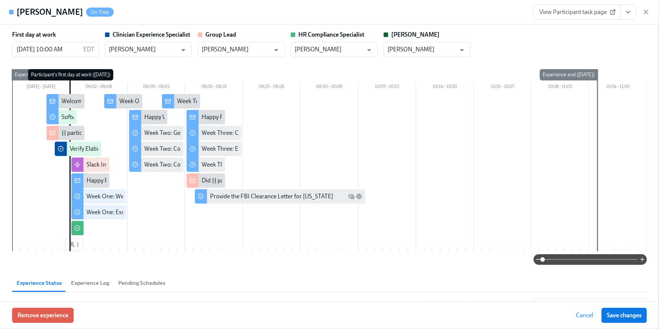
click at [628, 13] on icon "View task page" at bounding box center [629, 12] width 8 height 8
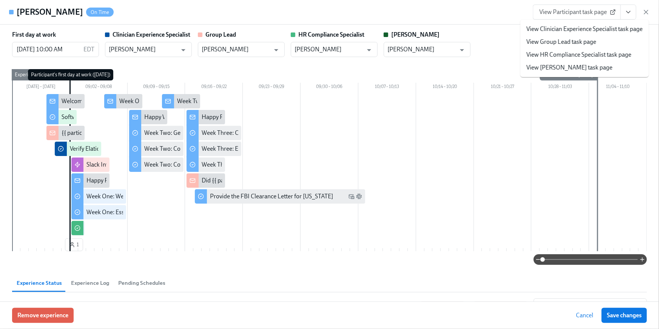
click at [615, 55] on link "View HR Compliance Specialist task page" at bounding box center [579, 55] width 105 height 8
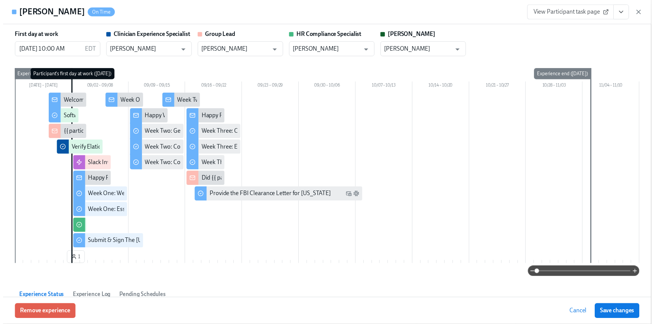
scroll to position [0, 12030]
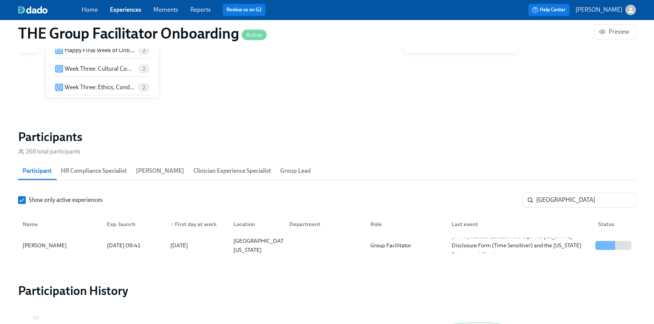
scroll to position [0, 12025]
click at [528, 205] on div "Jena ​" at bounding box center [579, 199] width 113 height 15
drag, startPoint x: 556, startPoint y: 203, endPoint x: 464, endPoint y: 195, distance: 92.9
click at [464, 195] on div "Show only active experiences Jena ​" at bounding box center [327, 199] width 618 height 15
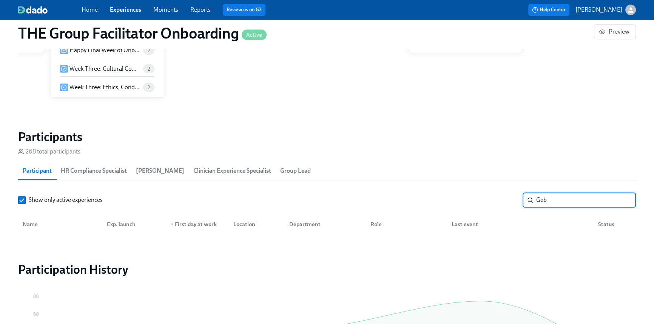
type input "Geb"
click at [82, 11] on link "Home" at bounding box center [90, 9] width 16 height 7
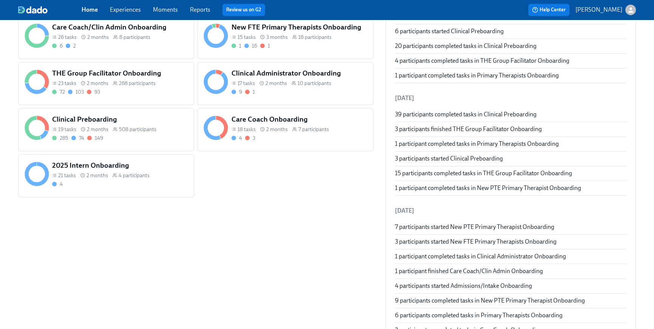
scroll to position [311, 0]
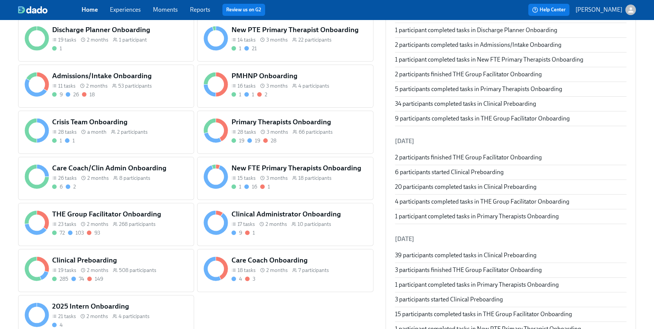
click at [141, 92] on div "9 26 18" at bounding box center [120, 94] width 136 height 7
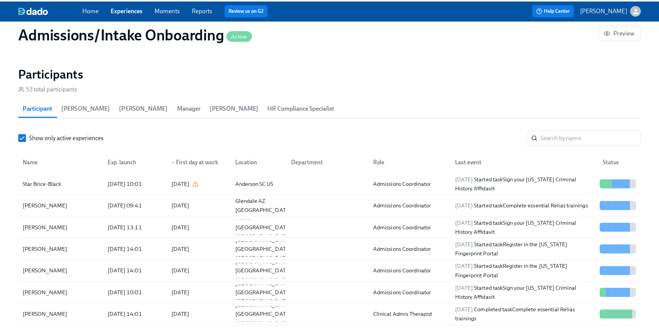
scroll to position [0, 4031]
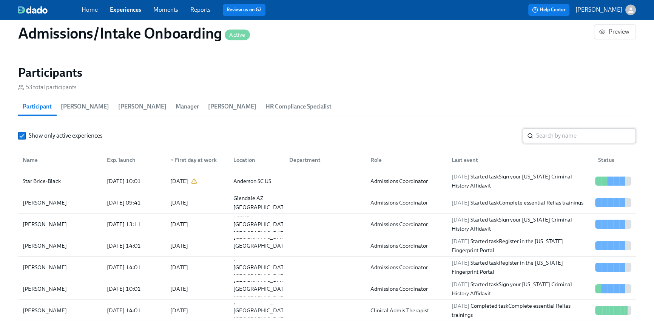
click at [549, 131] on input "search" at bounding box center [586, 135] width 100 height 15
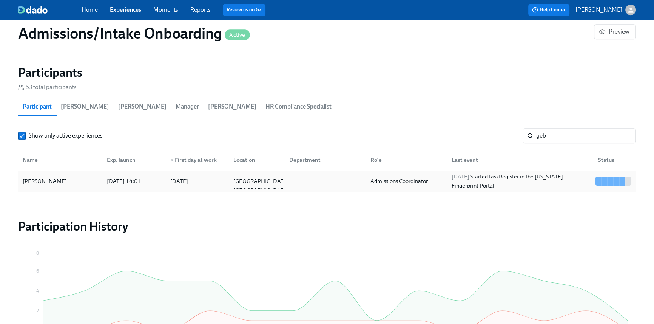
click at [509, 190] on div "[PERSON_NAME] [DATE] 14:01 2025/09/02 [GEOGRAPHIC_DATA] [GEOGRAPHIC_DATA] [GEOG…" at bounding box center [327, 180] width 618 height 21
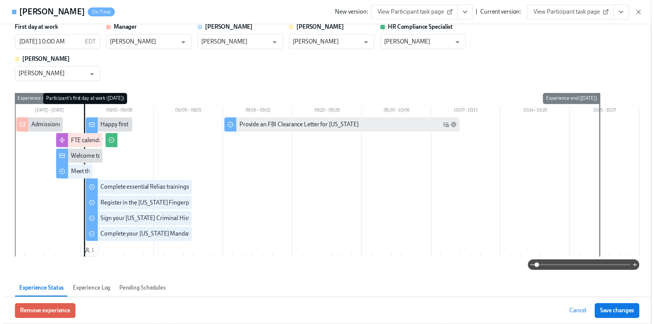
scroll to position [224, 0]
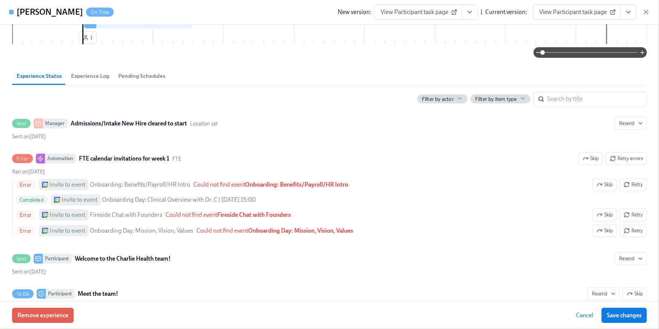
click at [626, 14] on icon "View task page" at bounding box center [629, 12] width 8 height 8
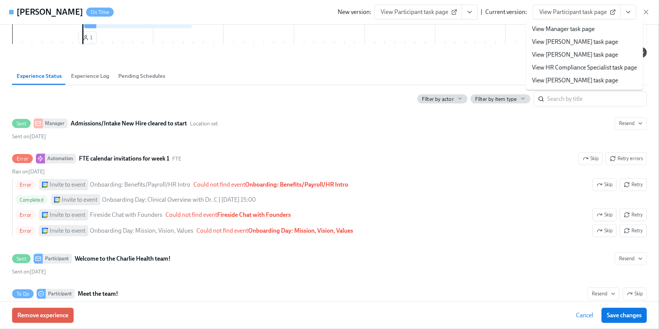
click at [588, 72] on li "View HR Compliance Specialist task page" at bounding box center [584, 67] width 117 height 13
click at [582, 67] on link "View HR Compliance Specialist task page" at bounding box center [584, 67] width 105 height 8
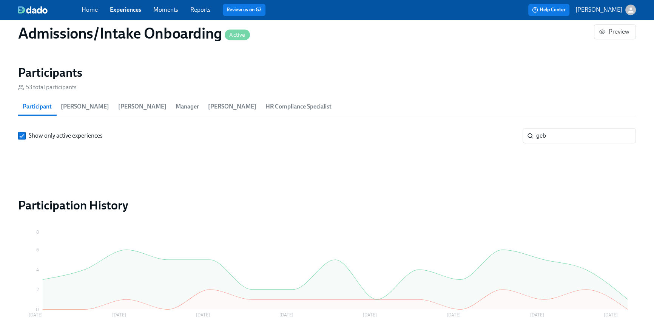
scroll to position [0, 4027]
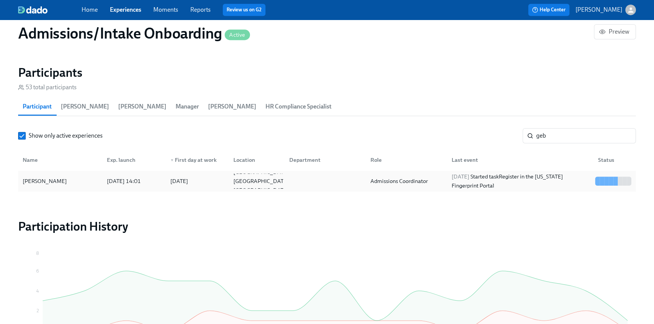
click at [551, 135] on input "geb" at bounding box center [586, 135] width 100 height 15
click at [502, 134] on div "Show only active experiences geb ​" at bounding box center [327, 135] width 618 height 15
click at [567, 139] on input "geb" at bounding box center [586, 135] width 100 height 15
click at [551, 134] on input "geb" at bounding box center [586, 135] width 100 height 15
click at [547, 133] on input "geb" at bounding box center [586, 135] width 100 height 15
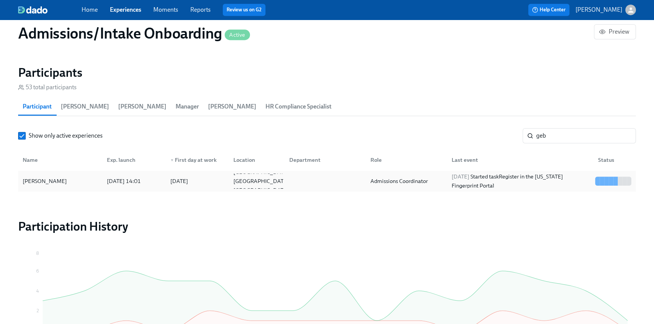
click at [546, 135] on input "geb" at bounding box center [586, 135] width 100 height 15
click at [548, 136] on input "geb" at bounding box center [586, 135] width 100 height 15
click at [550, 136] on input "geb" at bounding box center [586, 135] width 100 height 15
click at [537, 136] on input "geb" at bounding box center [586, 135] width 100 height 15
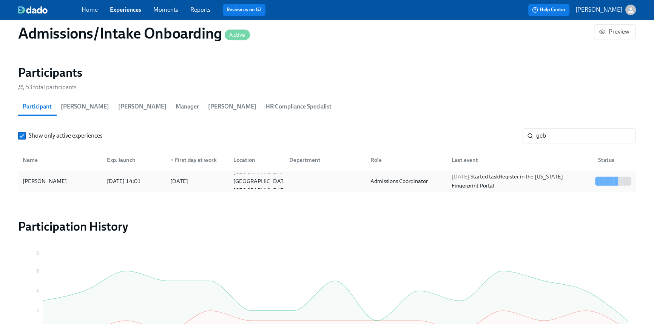
click at [517, 138] on div "Show only active experiences geb ​" at bounding box center [327, 135] width 618 height 15
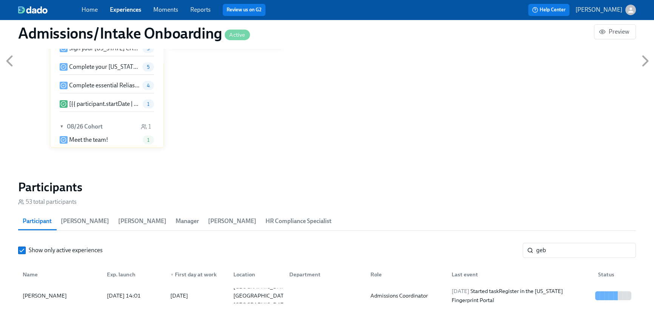
scroll to position [525, 0]
click at [556, 252] on input "geb" at bounding box center [586, 249] width 100 height 15
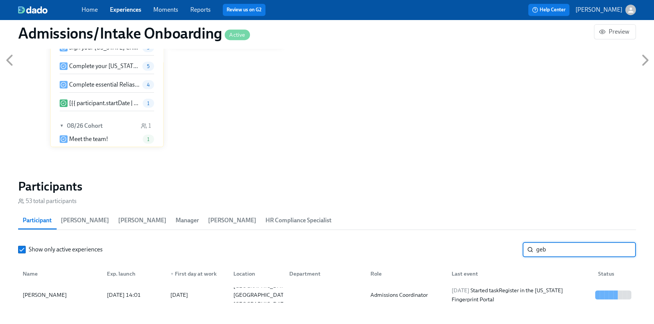
drag, startPoint x: 539, startPoint y: 247, endPoint x: 502, endPoint y: 246, distance: 37.1
click at [503, 246] on div "Show only active experiences geb ​" at bounding box center [327, 249] width 618 height 15
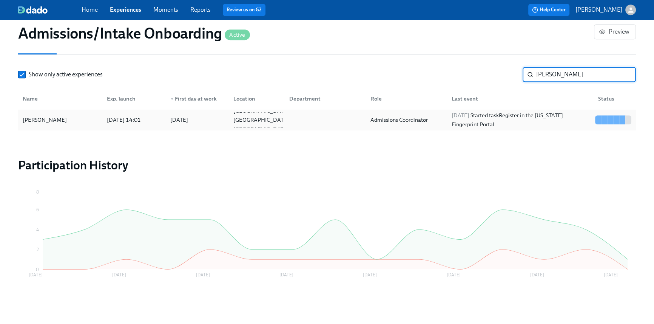
click at [468, 123] on div "[DATE] Started task Register in the [US_STATE] Fingerprint Portal" at bounding box center [521, 120] width 144 height 18
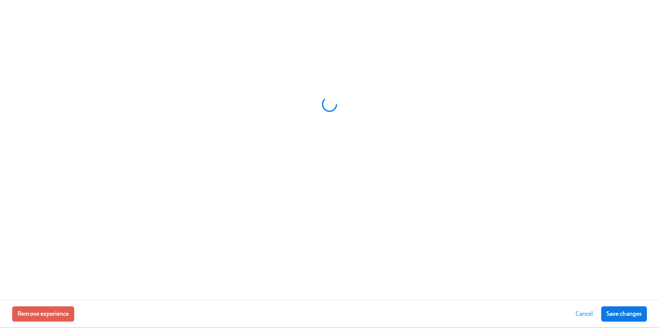
scroll to position [695, 0]
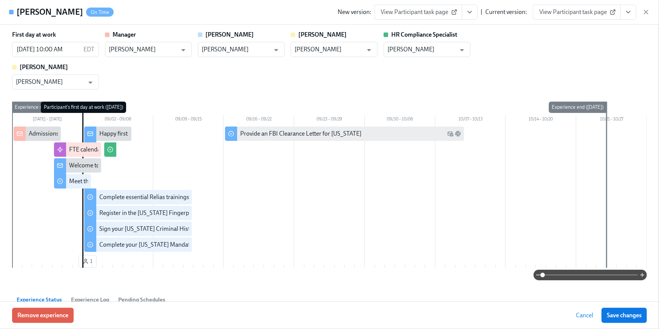
click at [633, 11] on button "View task page" at bounding box center [629, 12] width 16 height 15
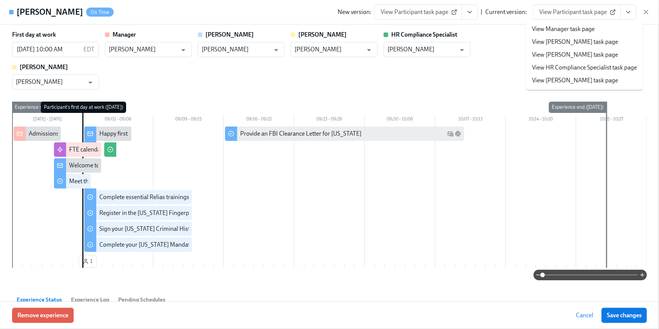
click at [586, 65] on link "View HR Compliance Specialist task page" at bounding box center [584, 67] width 105 height 8
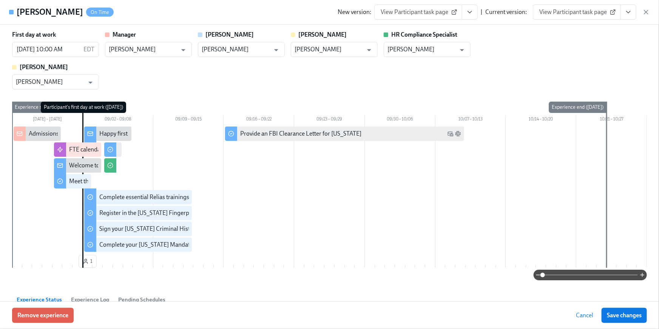
scroll to position [0, 4031]
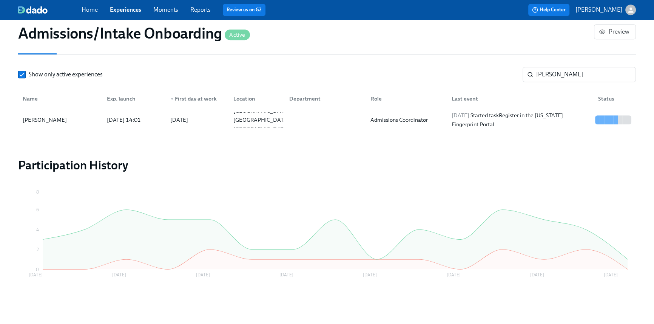
scroll to position [0, 4027]
drag, startPoint x: 564, startPoint y: 73, endPoint x: 492, endPoint y: 69, distance: 72.3
click at [492, 69] on div "Show only active experiences [PERSON_NAME] ​" at bounding box center [327, 74] width 618 height 15
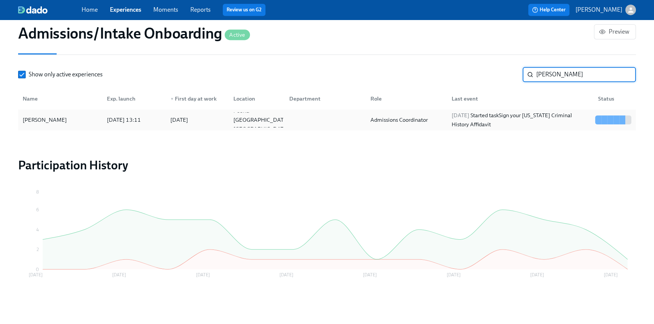
type input "[PERSON_NAME]"
click at [406, 121] on div "Admissions Coordinator" at bounding box center [399, 119] width 63 height 9
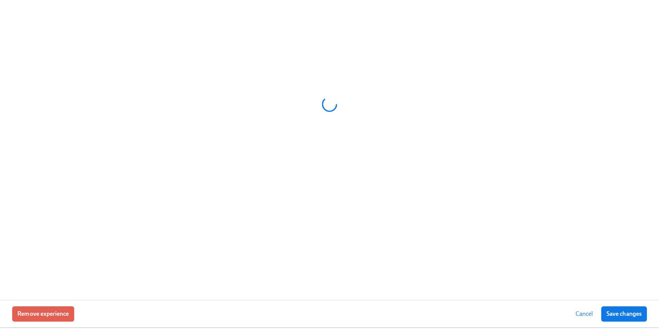
scroll to position [695, 0]
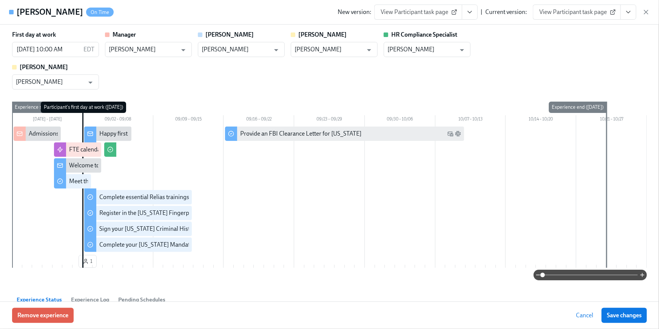
click at [636, 11] on button "View task page" at bounding box center [629, 12] width 16 height 15
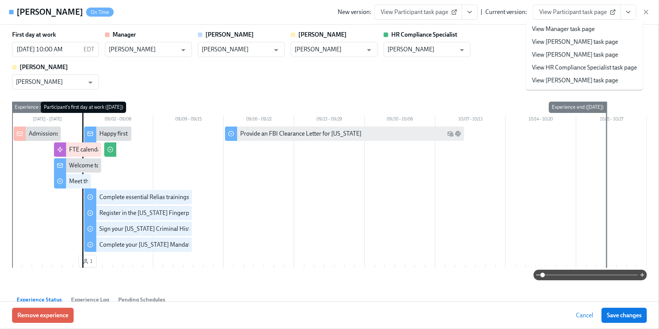
click at [600, 65] on link "View HR Compliance Specialist task page" at bounding box center [584, 67] width 105 height 8
